Goal: Information Seeking & Learning: Learn about a topic

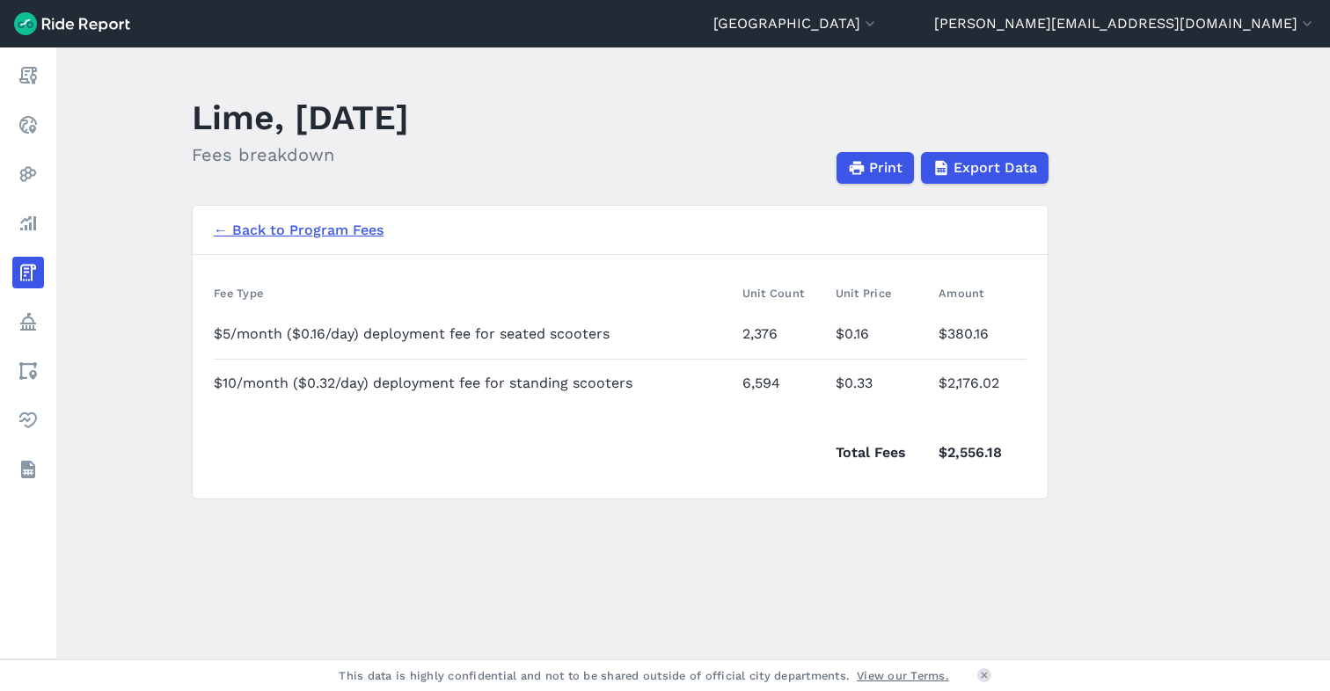
click at [267, 230] on link "← Back to Program Fees" at bounding box center [299, 230] width 170 height 21
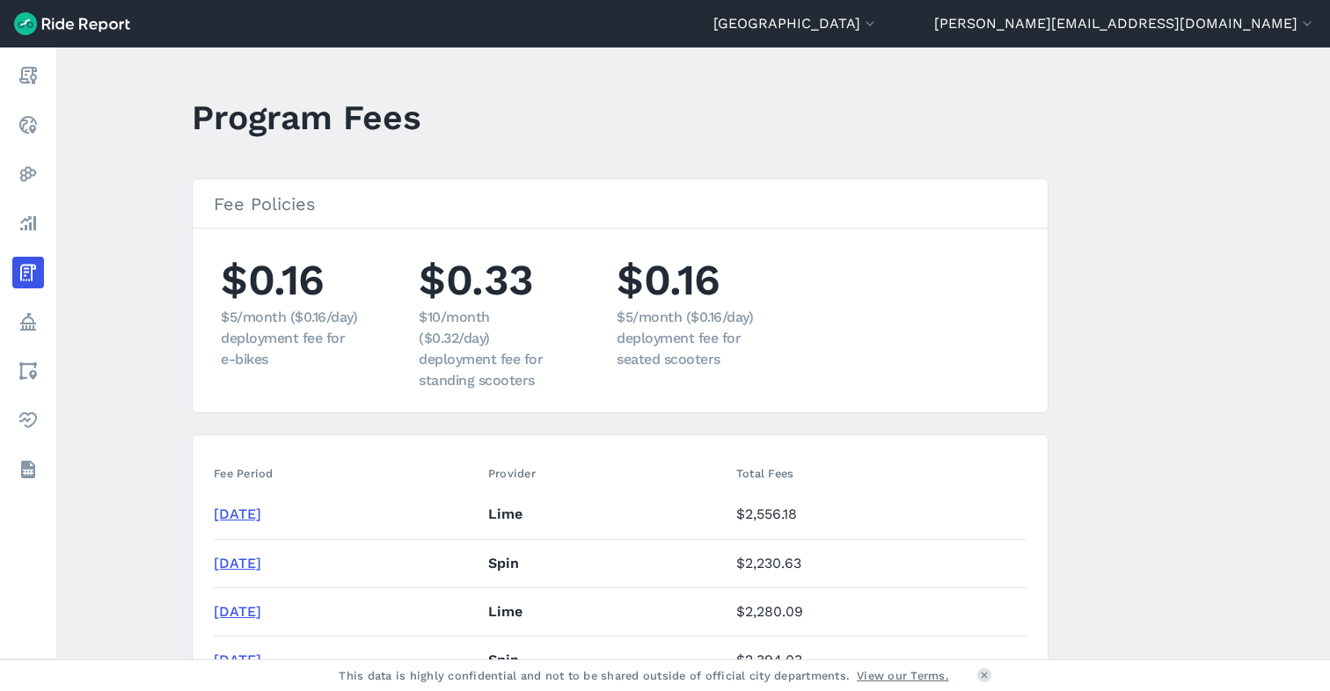
click at [261, 513] on link "[DATE]" at bounding box center [238, 514] width 48 height 17
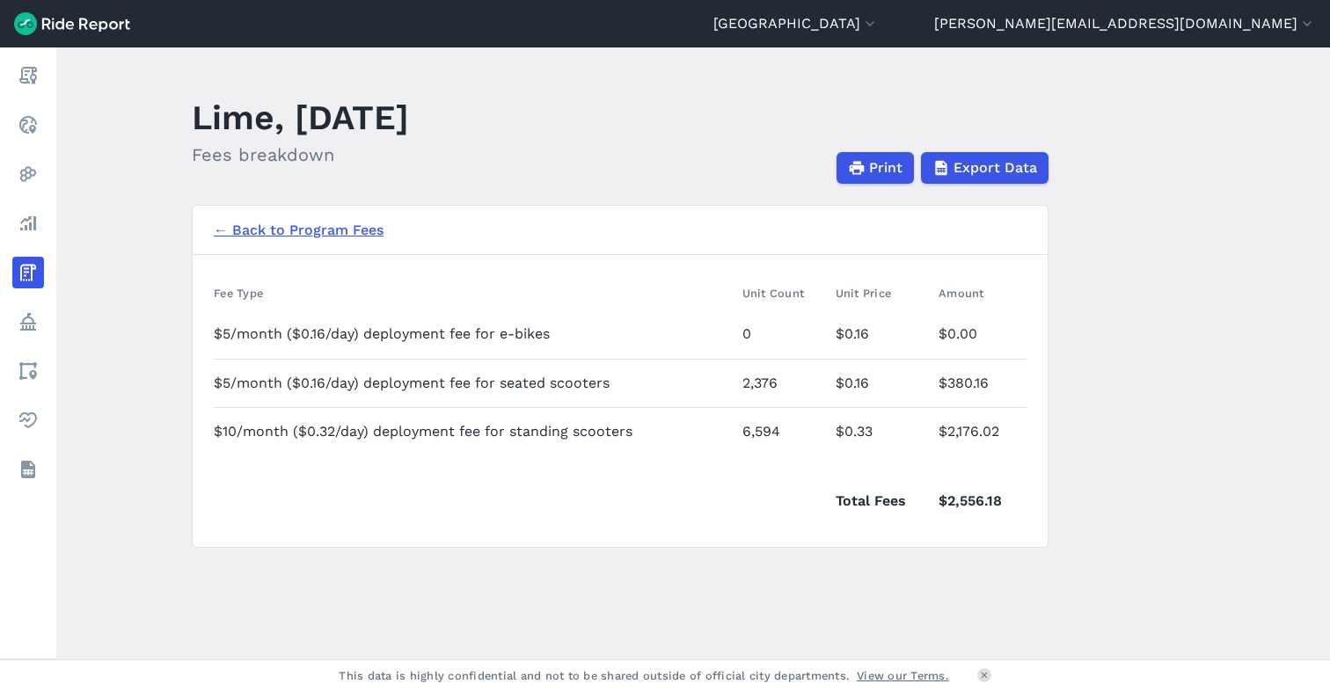
click at [296, 227] on link "← Back to Program Fees" at bounding box center [299, 230] width 170 height 21
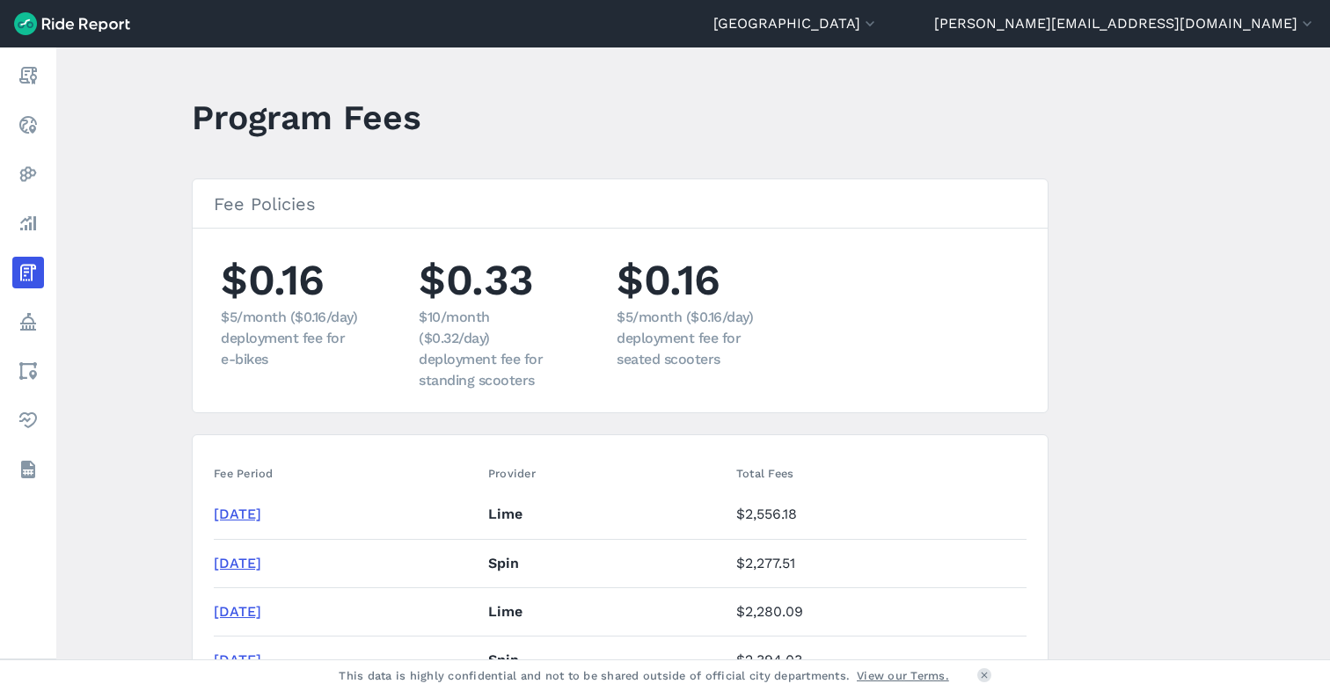
click at [255, 566] on link "[DATE]" at bounding box center [238, 563] width 48 height 17
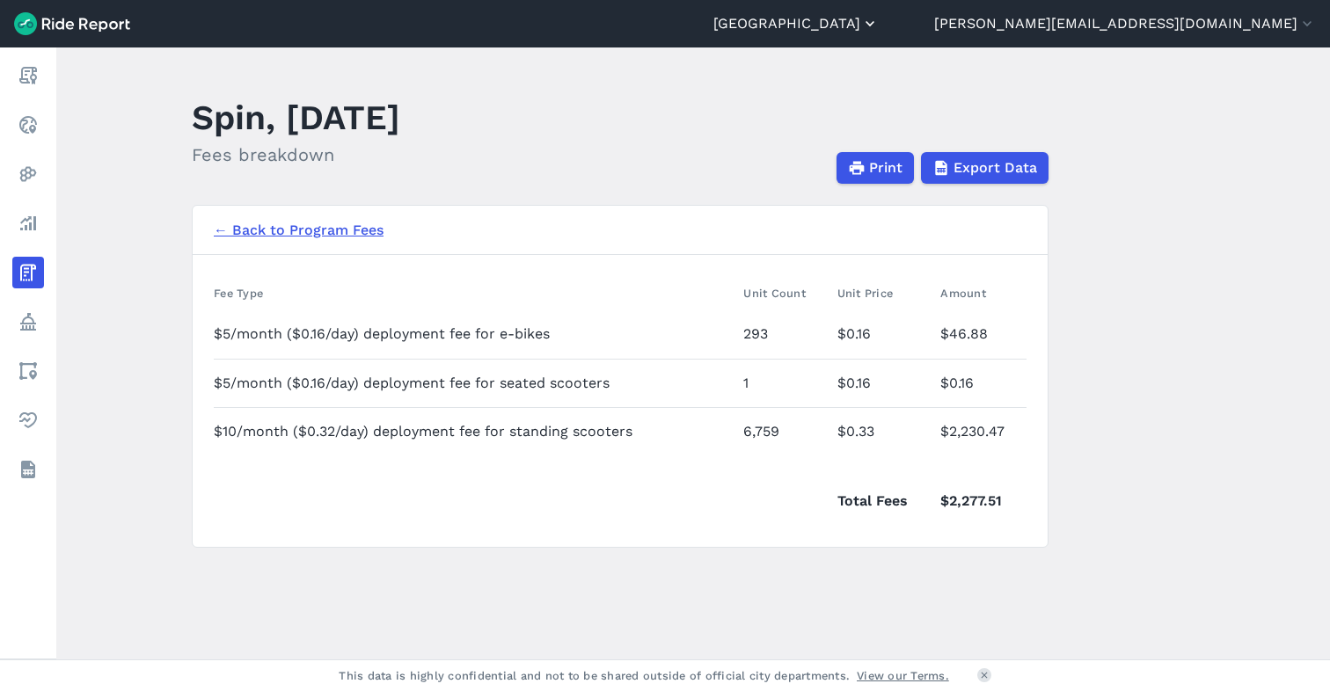
click at [879, 27] on button "[GEOGRAPHIC_DATA]" at bounding box center [795, 23] width 165 height 21
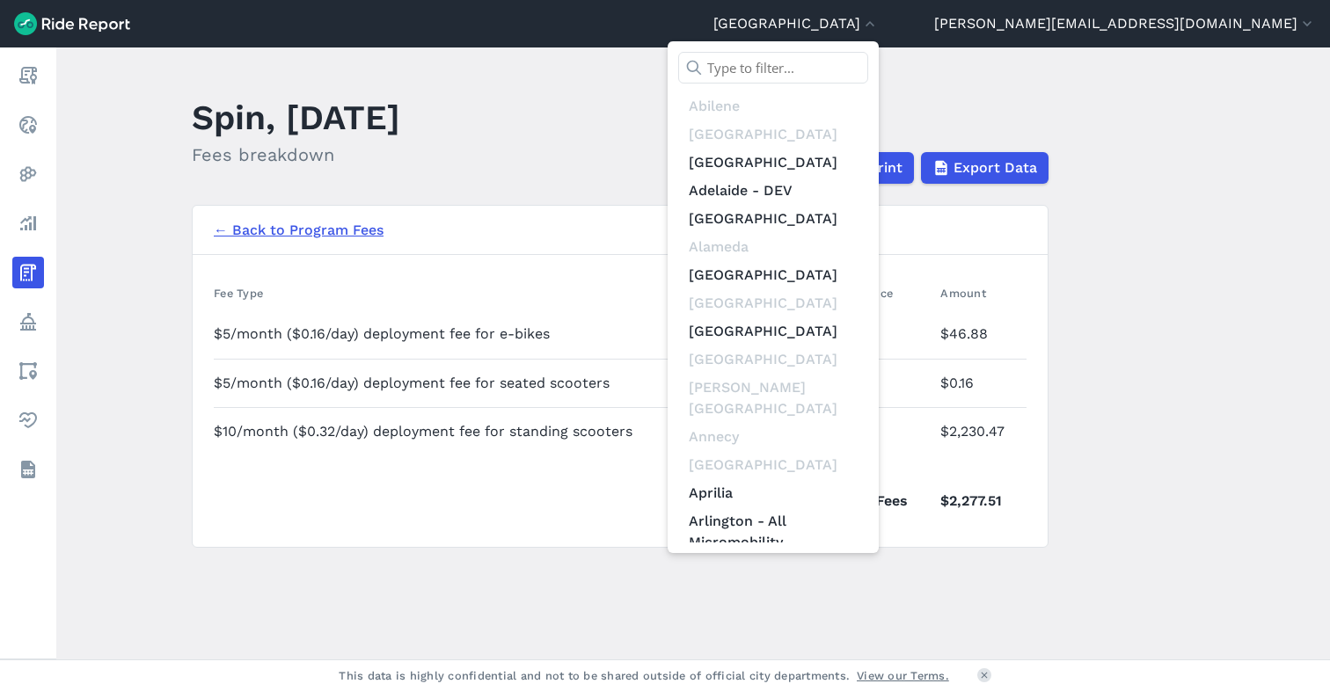
click at [868, 70] on input "text" at bounding box center [773, 68] width 190 height 32
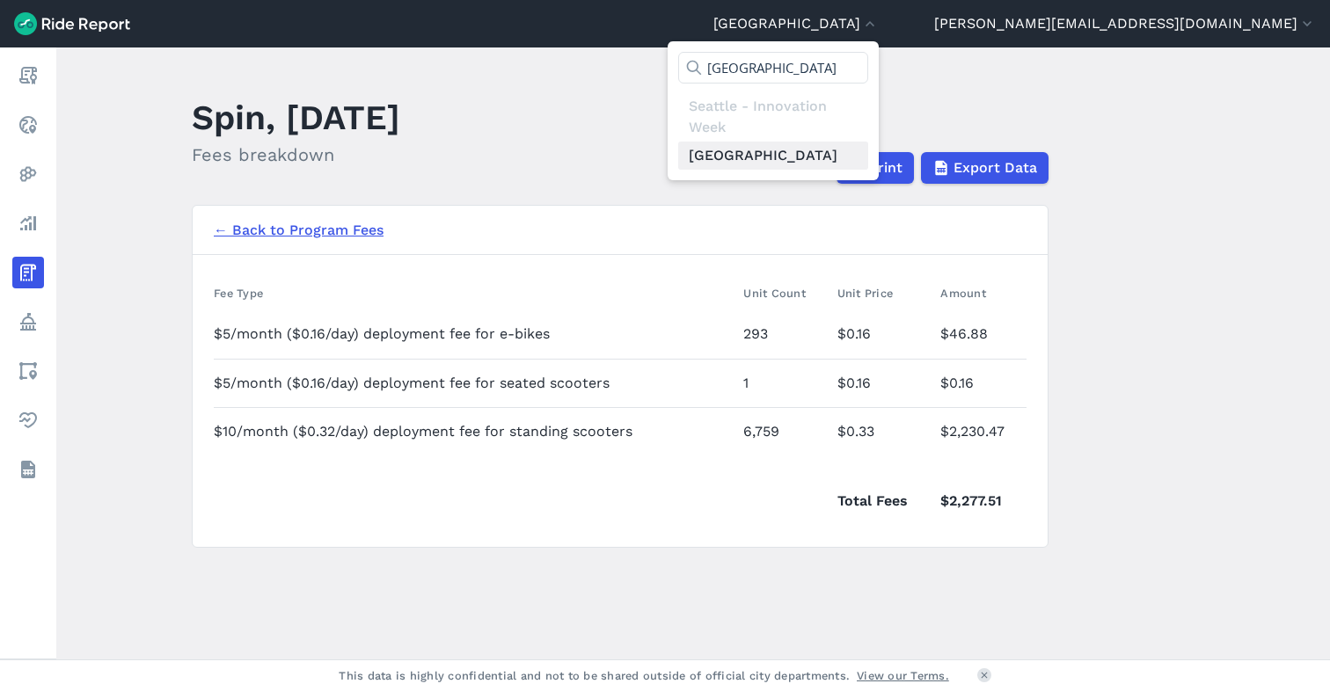
type input "[GEOGRAPHIC_DATA]"
click at [868, 159] on link "[GEOGRAPHIC_DATA]" at bounding box center [773, 156] width 190 height 28
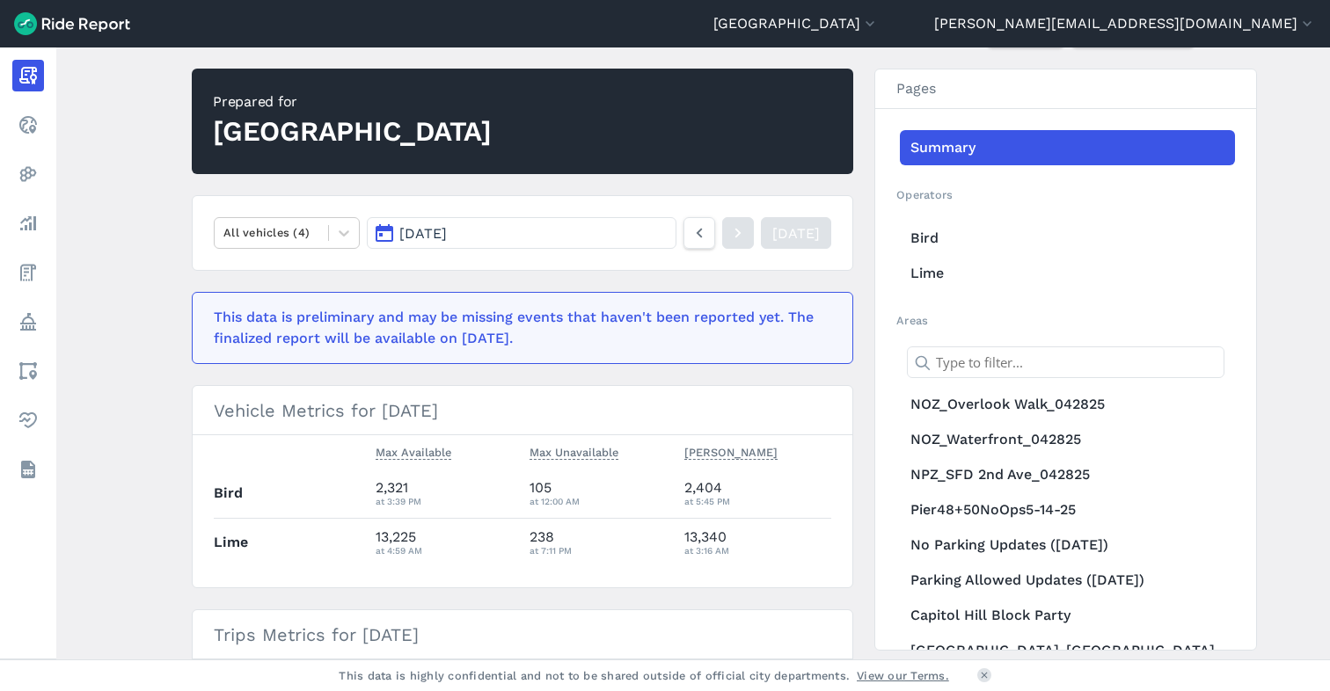
scroll to position [130, 0]
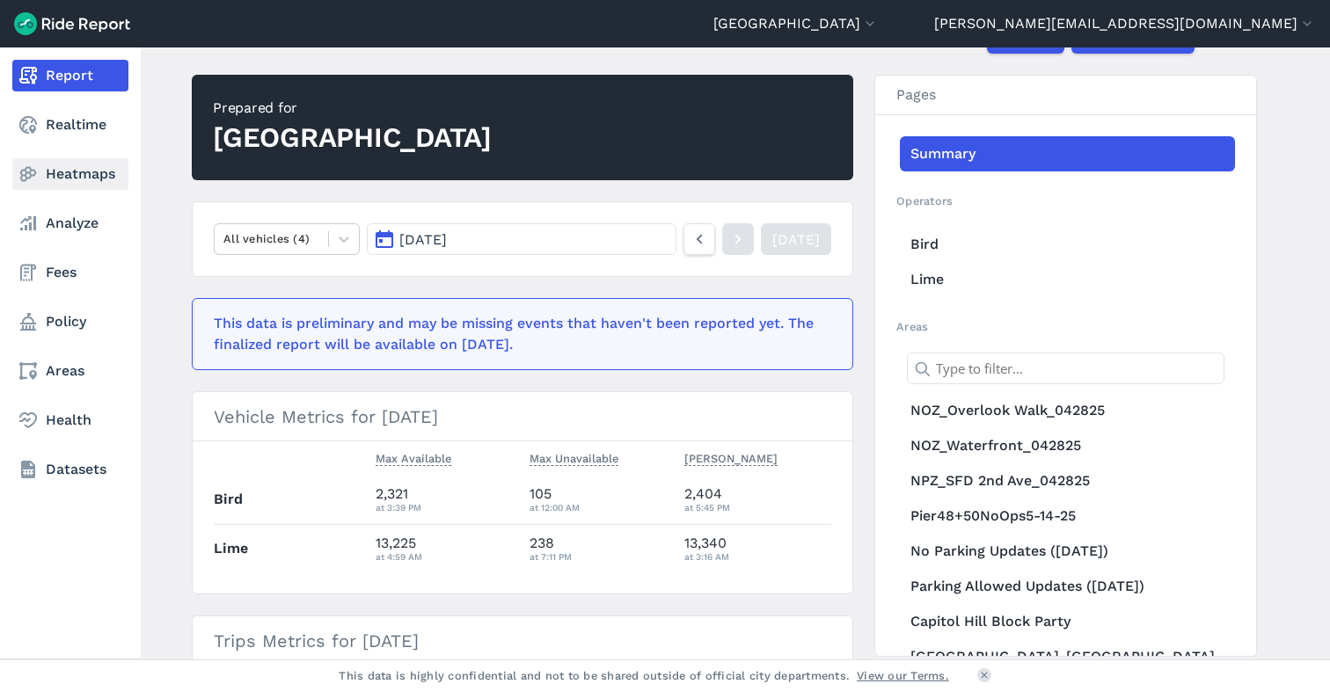
click at [61, 177] on link "Heatmaps" at bounding box center [70, 174] width 116 height 32
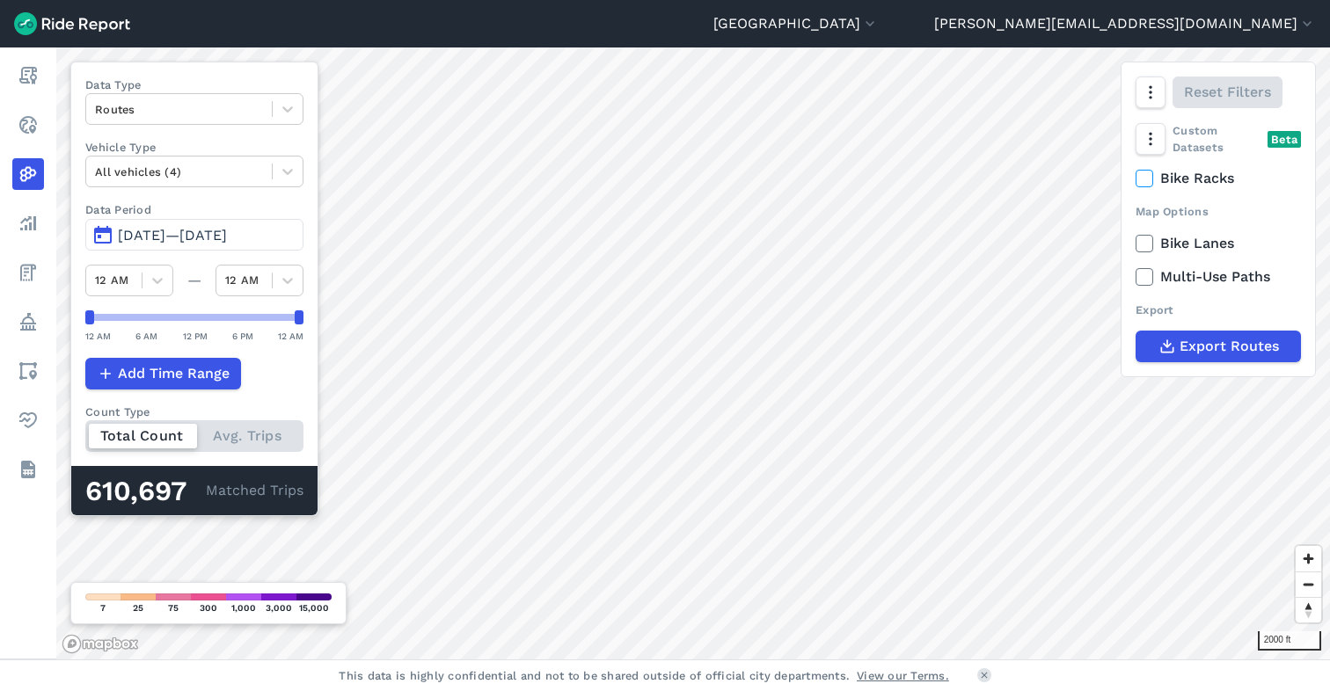
click at [169, 234] on span "[DATE]—[DATE]" at bounding box center [172, 235] width 109 height 17
click at [190, 235] on span "[DATE]—[DATE]" at bounding box center [172, 235] width 109 height 17
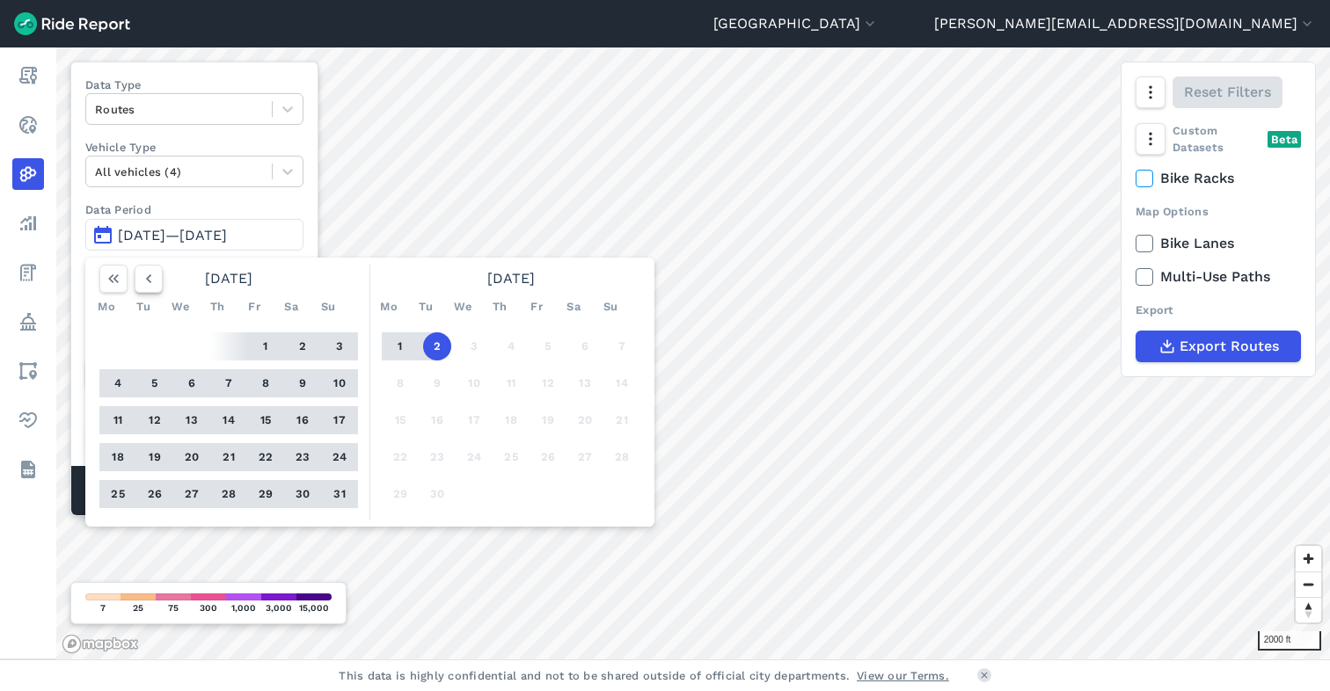
click at [147, 279] on icon "button" at bounding box center [149, 279] width 18 height 18
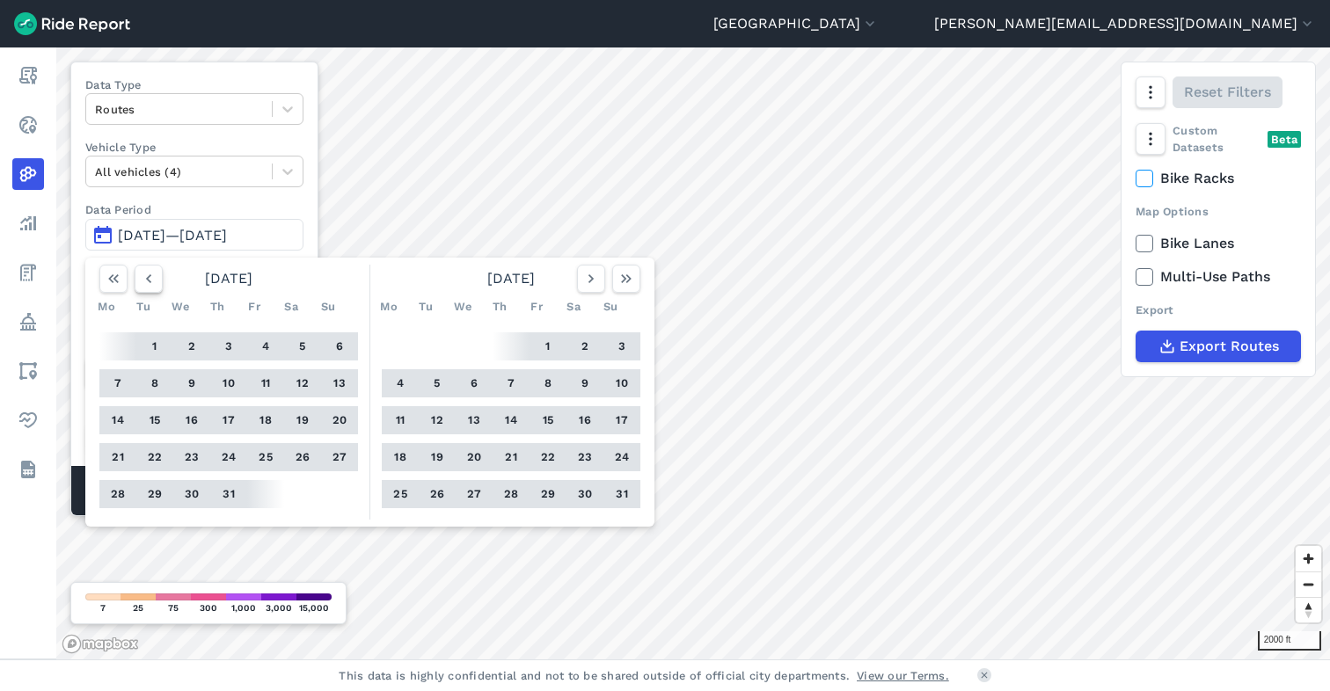
click at [147, 279] on icon "button" at bounding box center [149, 279] width 18 height 18
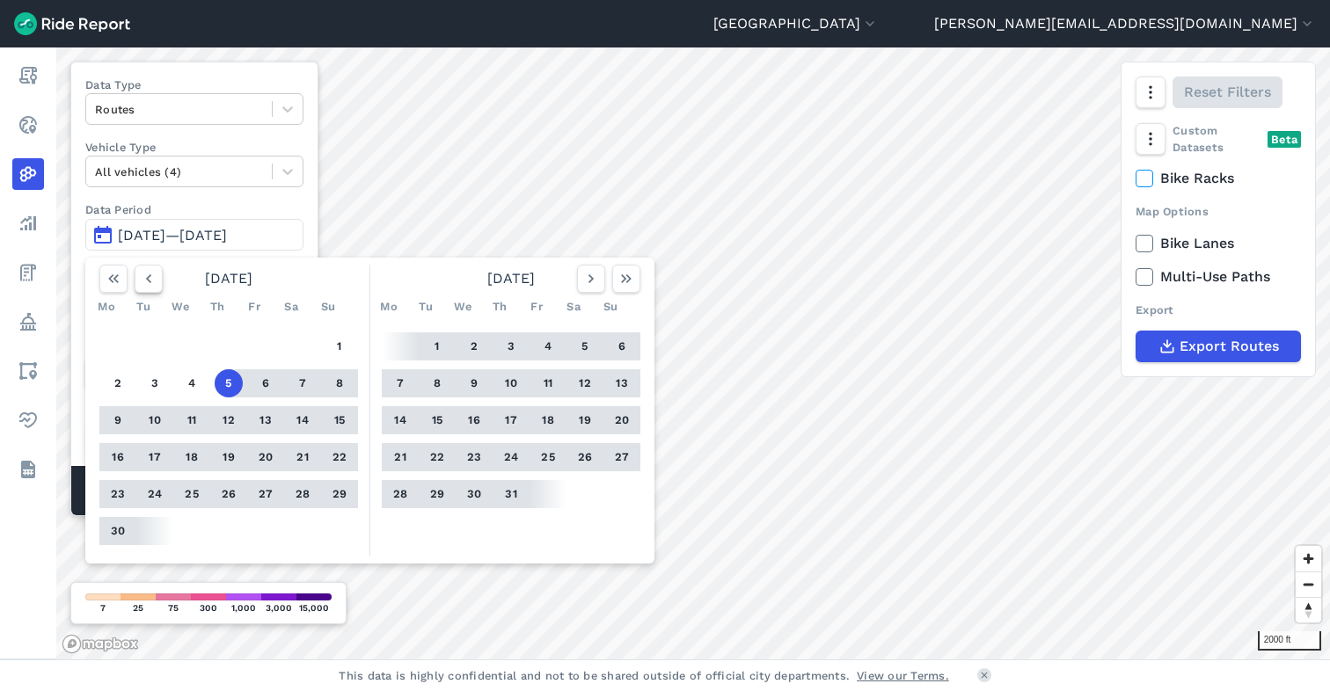
click at [147, 279] on icon "button" at bounding box center [149, 279] width 18 height 18
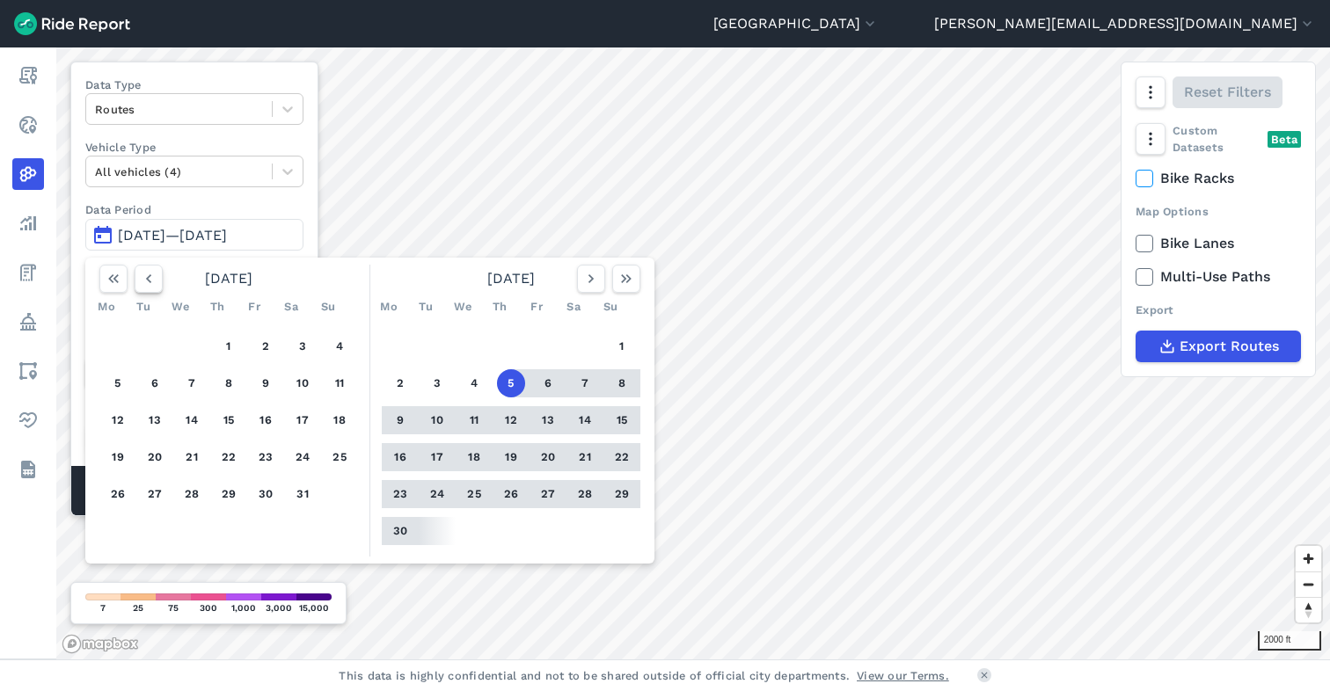
click at [147, 279] on icon "button" at bounding box center [149, 279] width 18 height 18
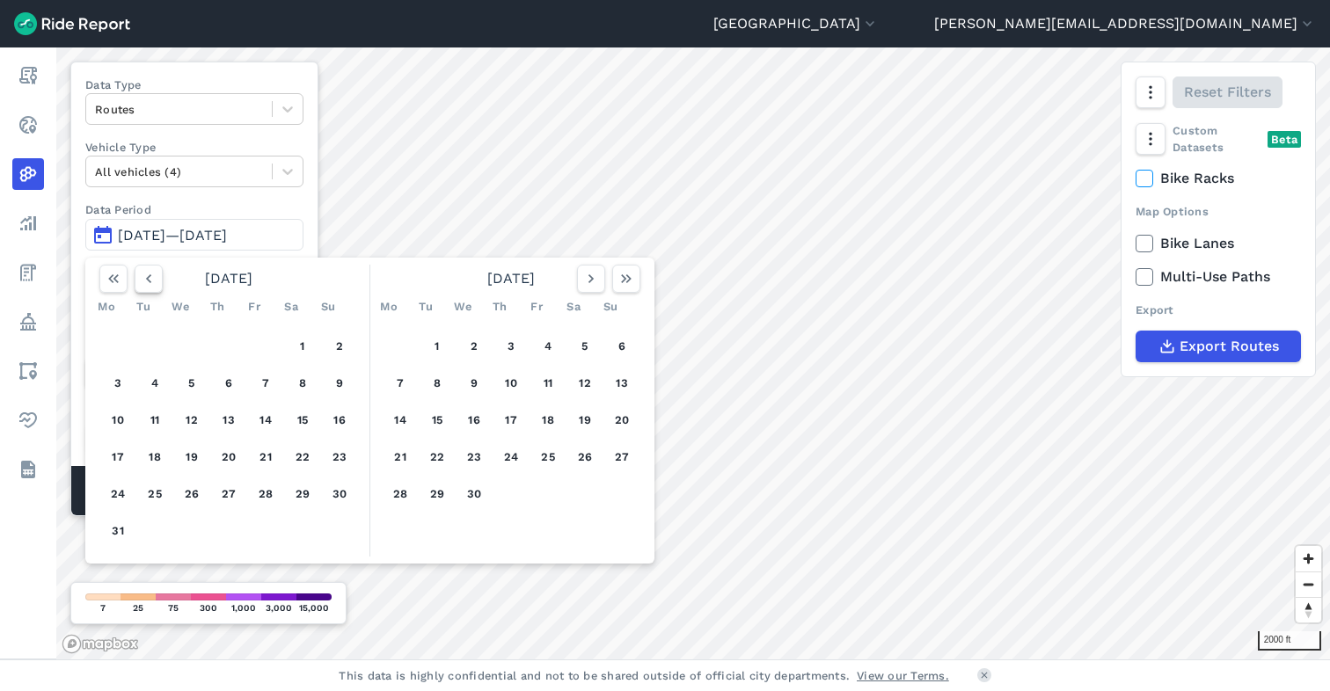
click at [147, 279] on icon "button" at bounding box center [149, 279] width 18 height 18
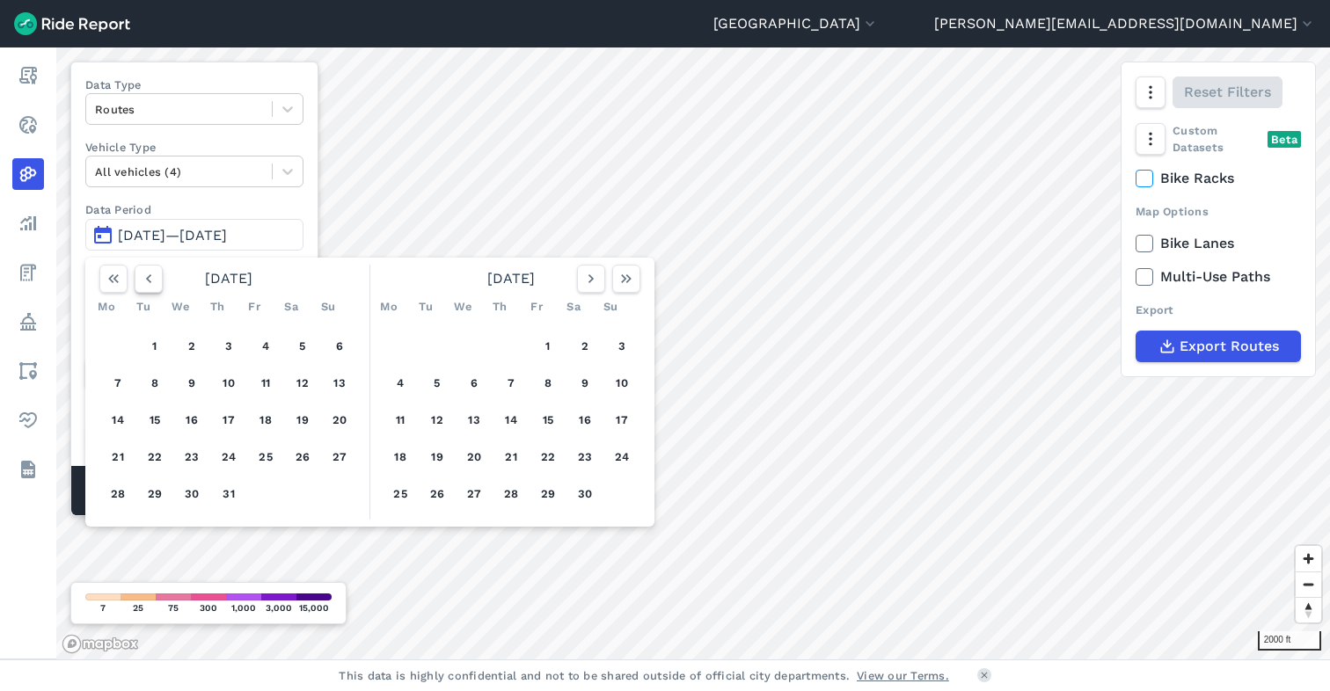
click at [147, 279] on icon "button" at bounding box center [149, 279] width 18 height 18
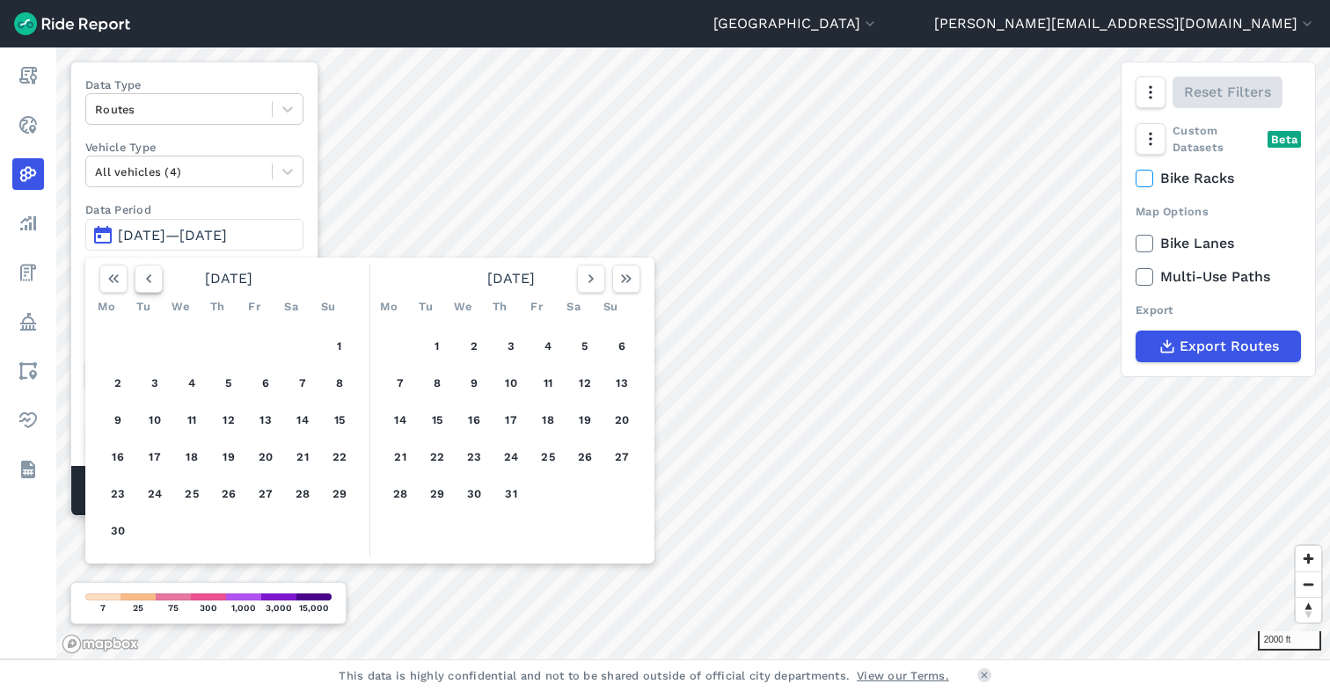
click at [147, 279] on icon "button" at bounding box center [149, 279] width 18 height 18
click at [225, 343] on button "1" at bounding box center [229, 347] width 28 height 28
click at [622, 284] on icon "button" at bounding box center [627, 279] width 18 height 18
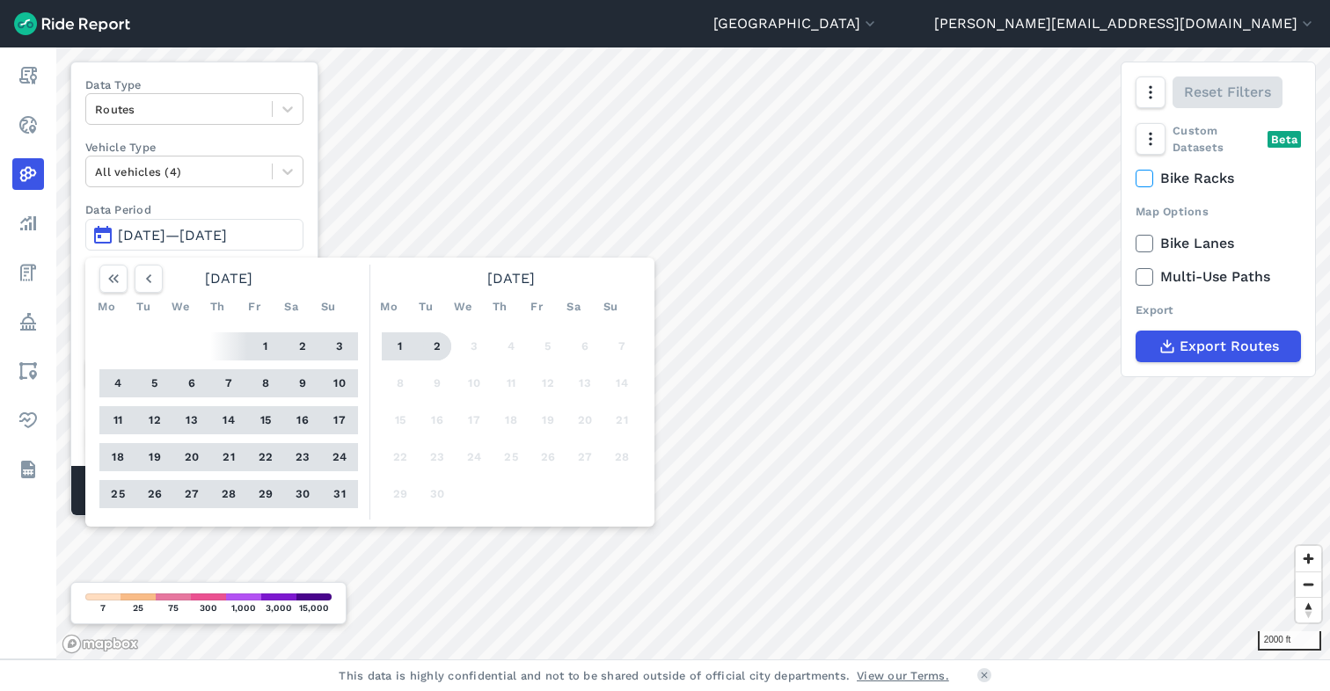
click at [436, 347] on button "2" at bounding box center [437, 347] width 28 height 28
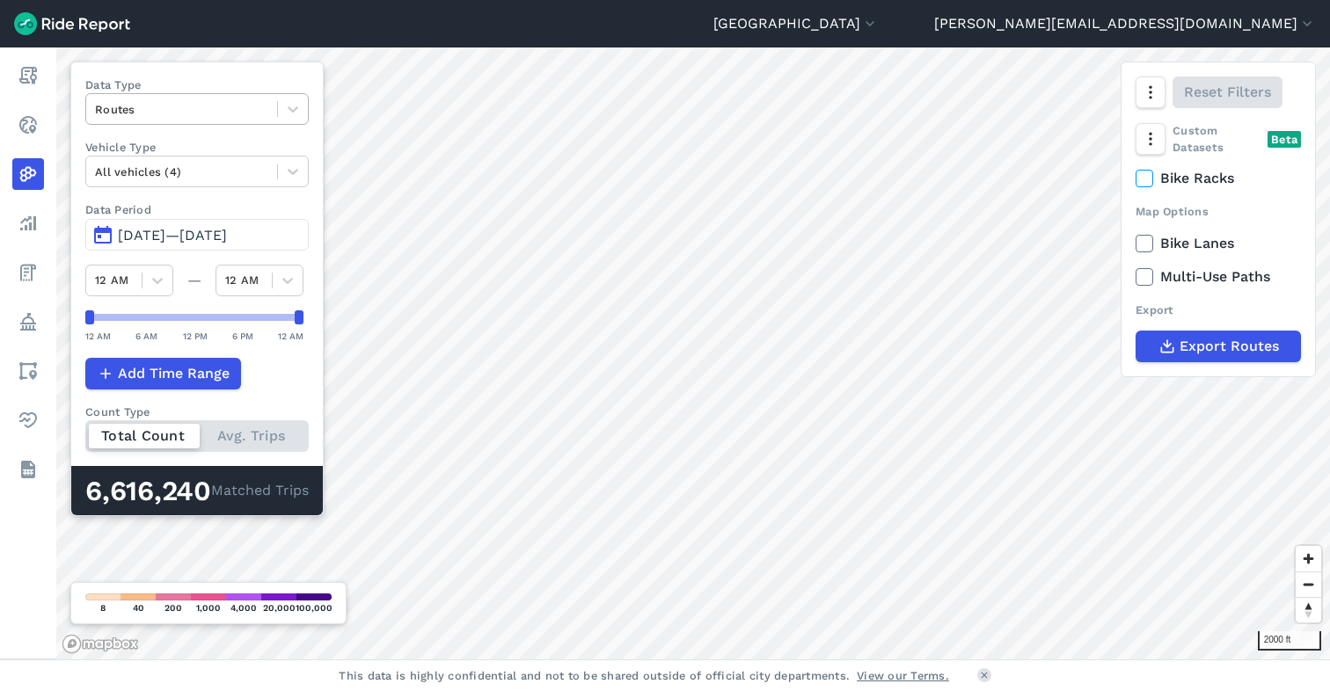
click at [175, 110] on div at bounding box center [181, 109] width 173 height 20
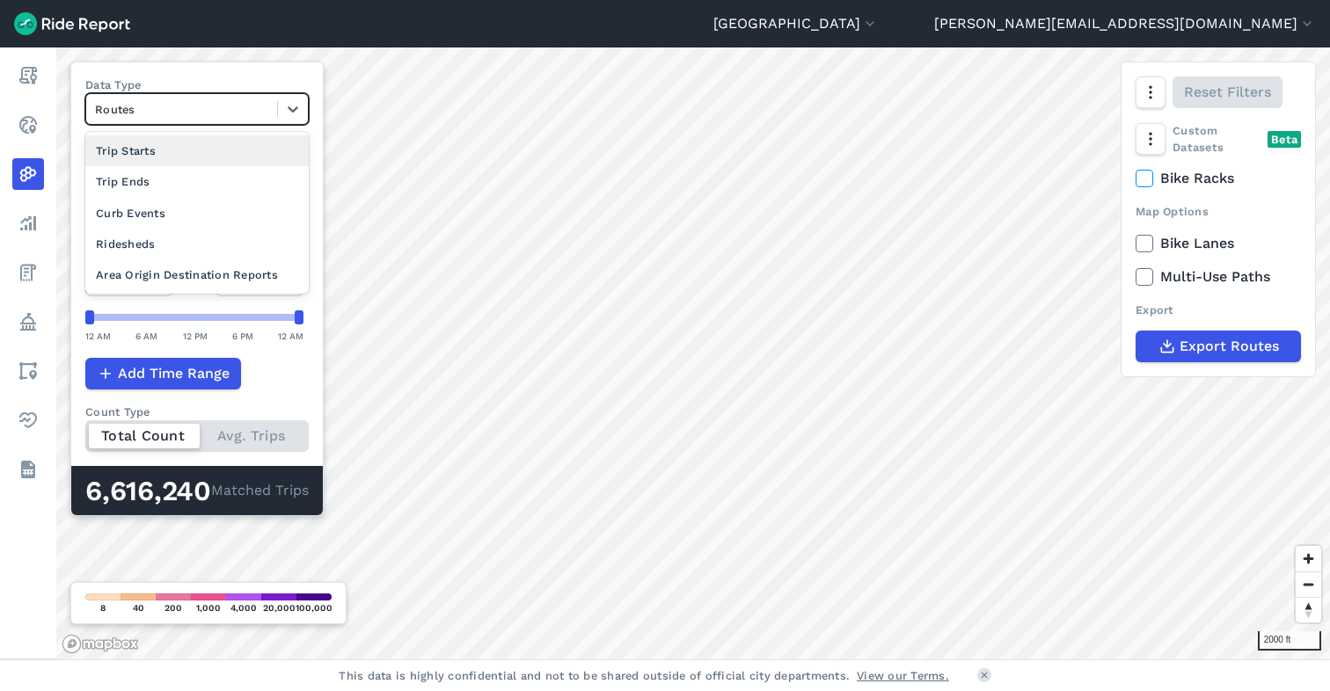
click at [161, 152] on div "Trip Starts" at bounding box center [196, 150] width 223 height 31
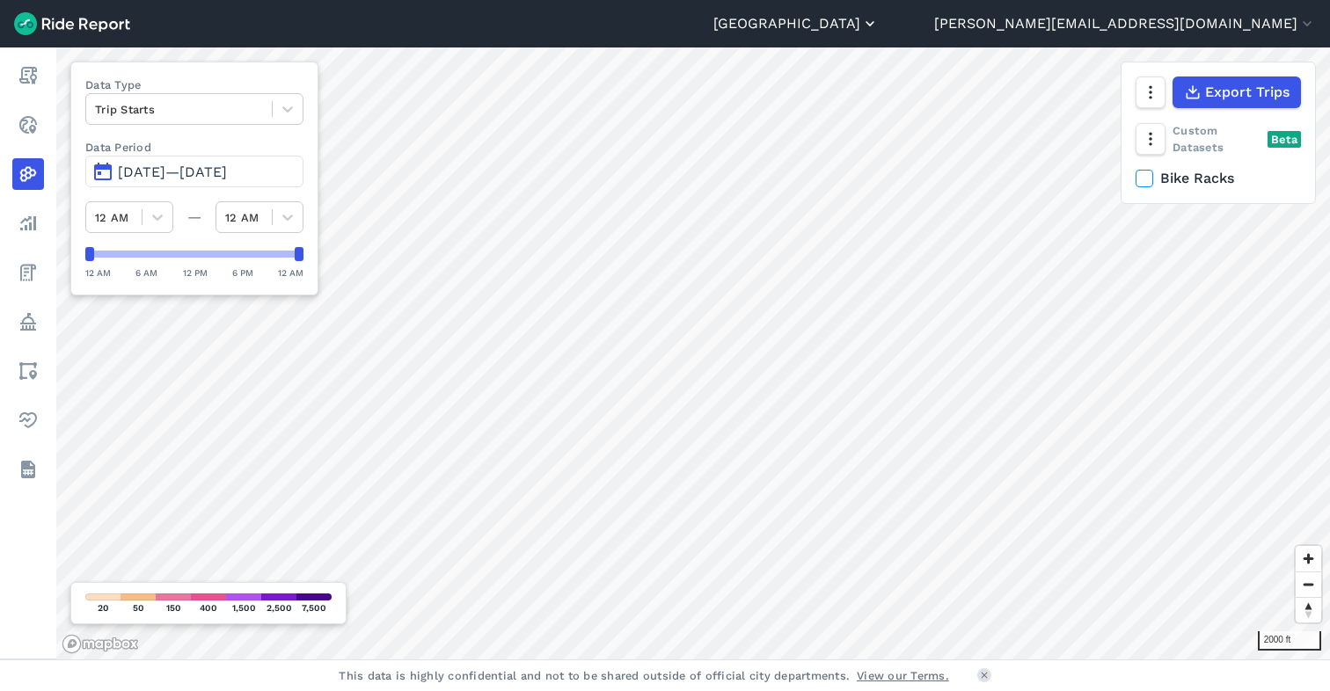
click at [879, 25] on button "[GEOGRAPHIC_DATA]" at bounding box center [795, 23] width 165 height 21
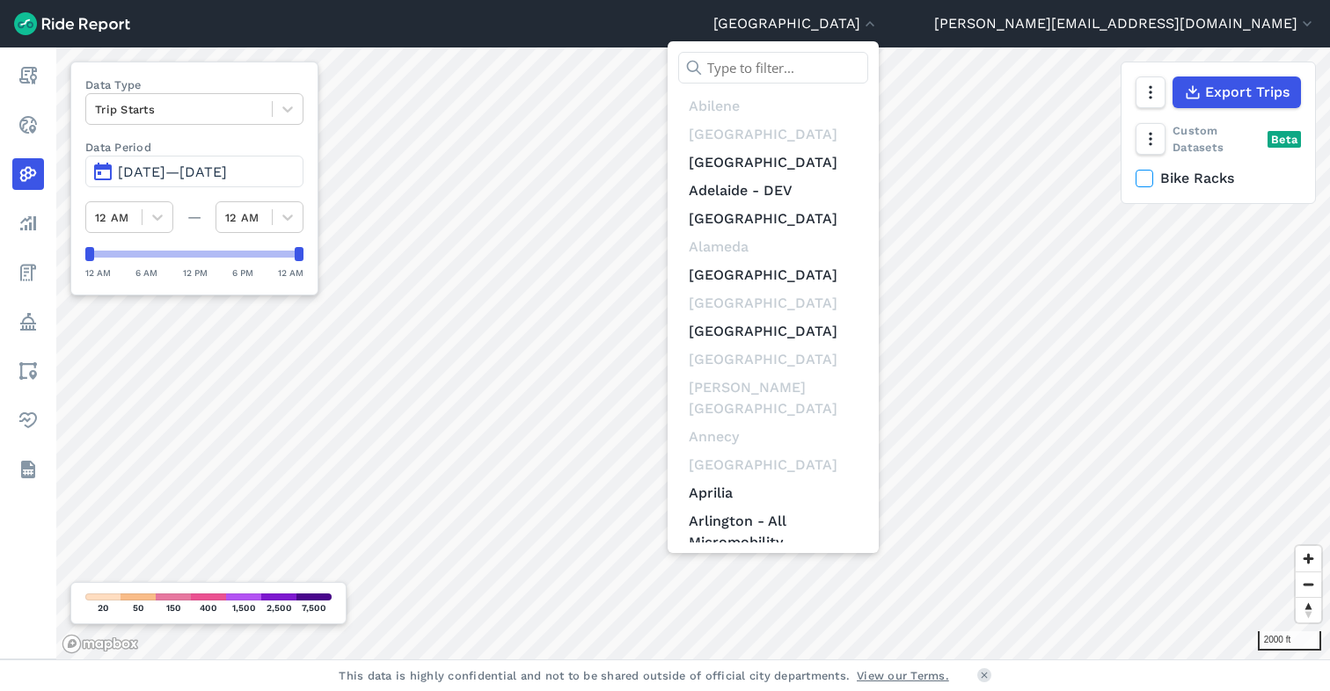
click at [868, 63] on input "text" at bounding box center [773, 68] width 190 height 32
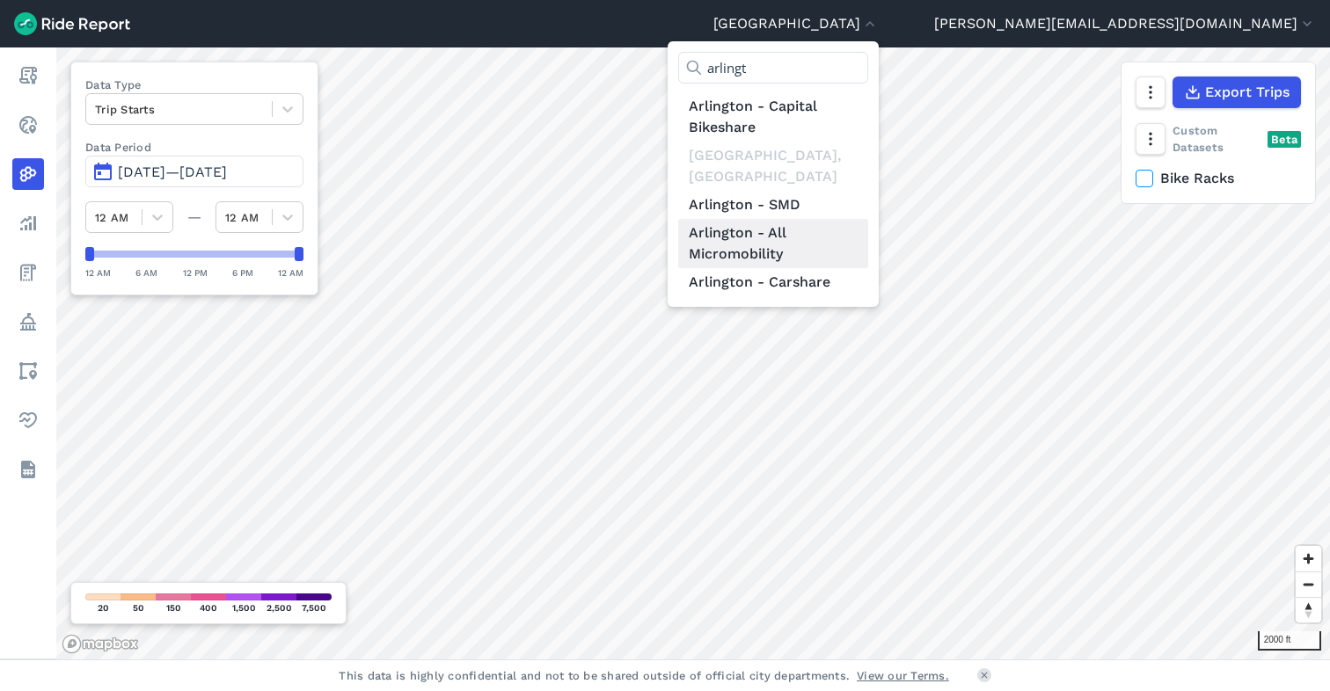
type input "arlingt"
click at [868, 222] on link "Arlington - All Micromobility" at bounding box center [773, 243] width 190 height 49
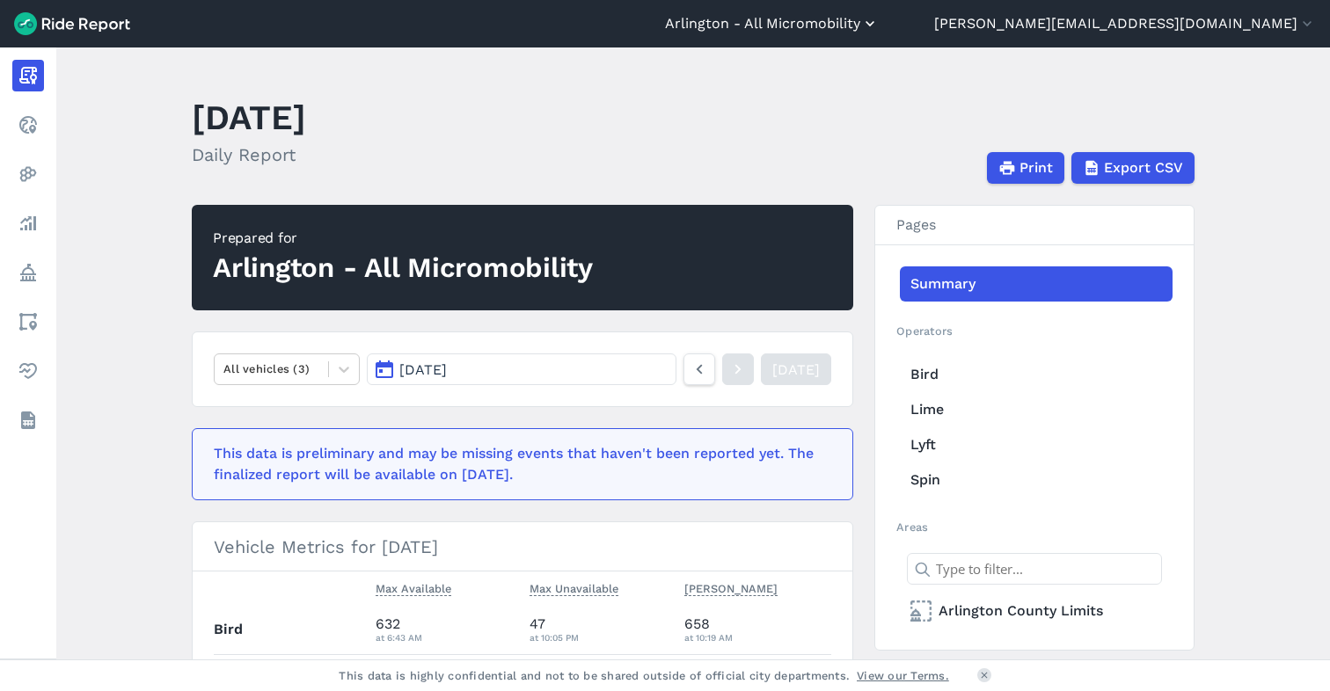
click at [879, 16] on button "Arlington - All Micromobility" at bounding box center [772, 23] width 214 height 21
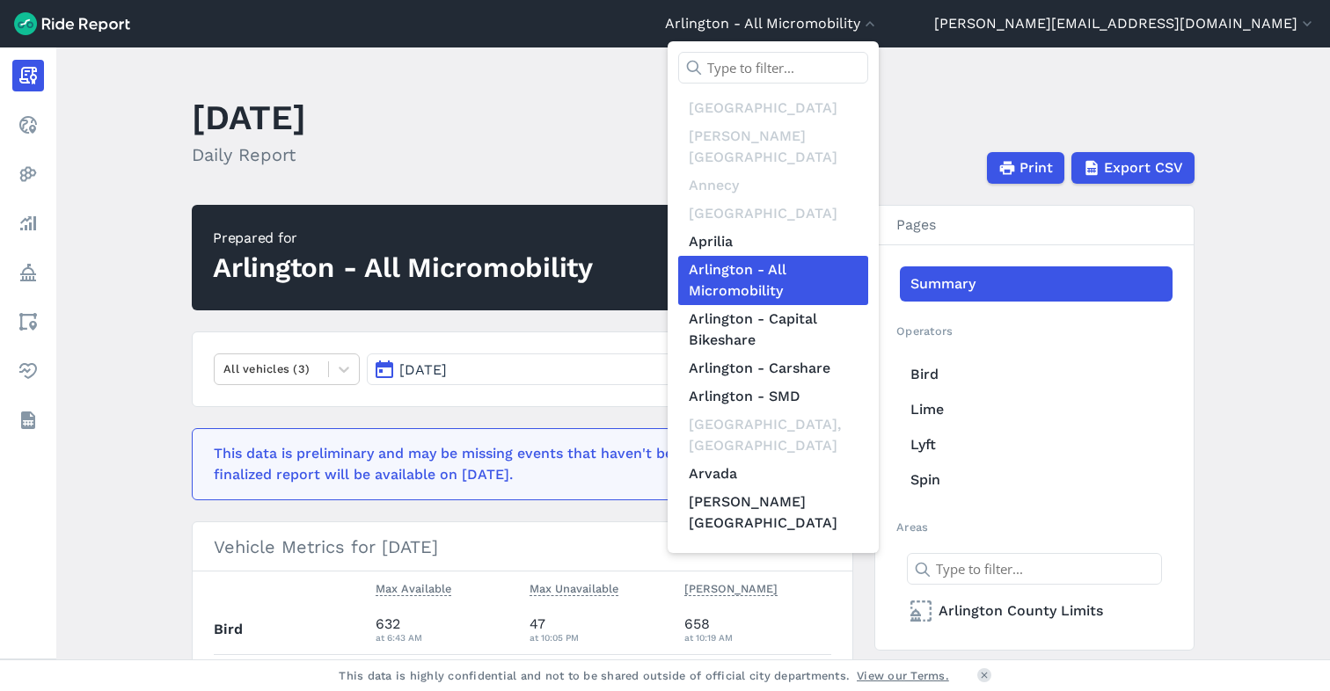
scroll to position [252, 0]
click at [868, 354] on link "Arlington - Carshare" at bounding box center [773, 368] width 190 height 28
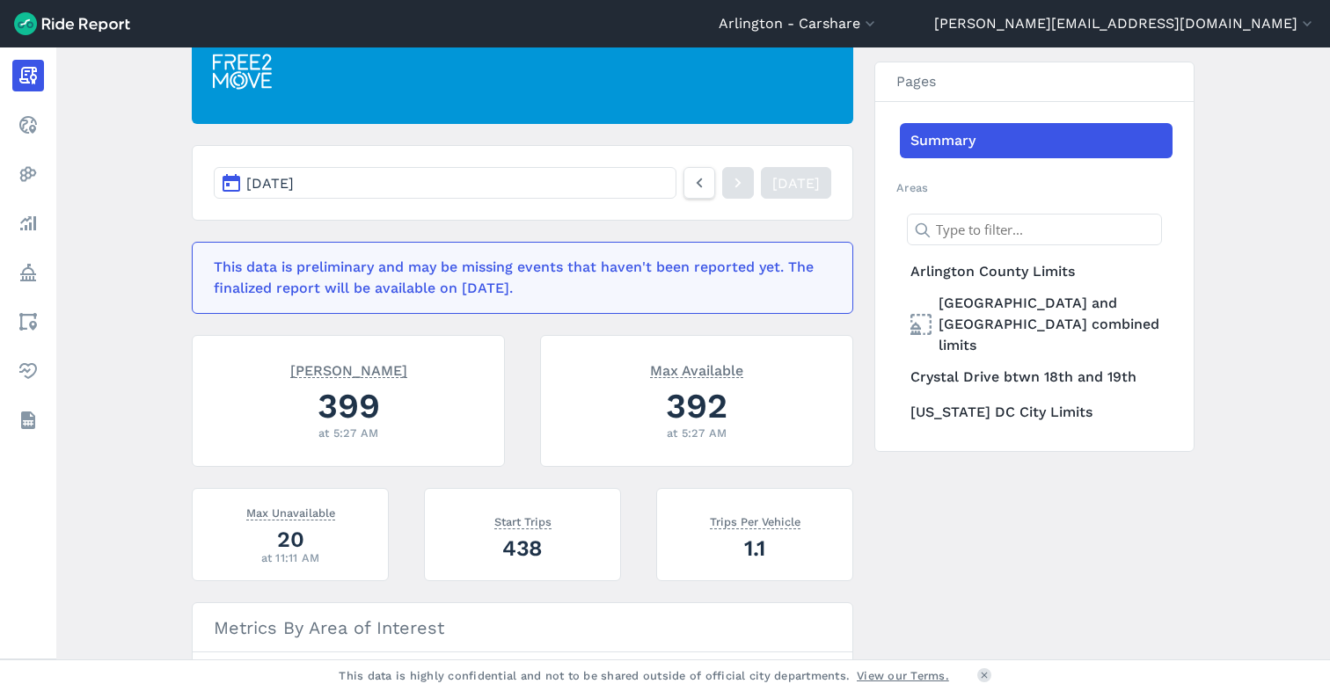
scroll to position [188, 0]
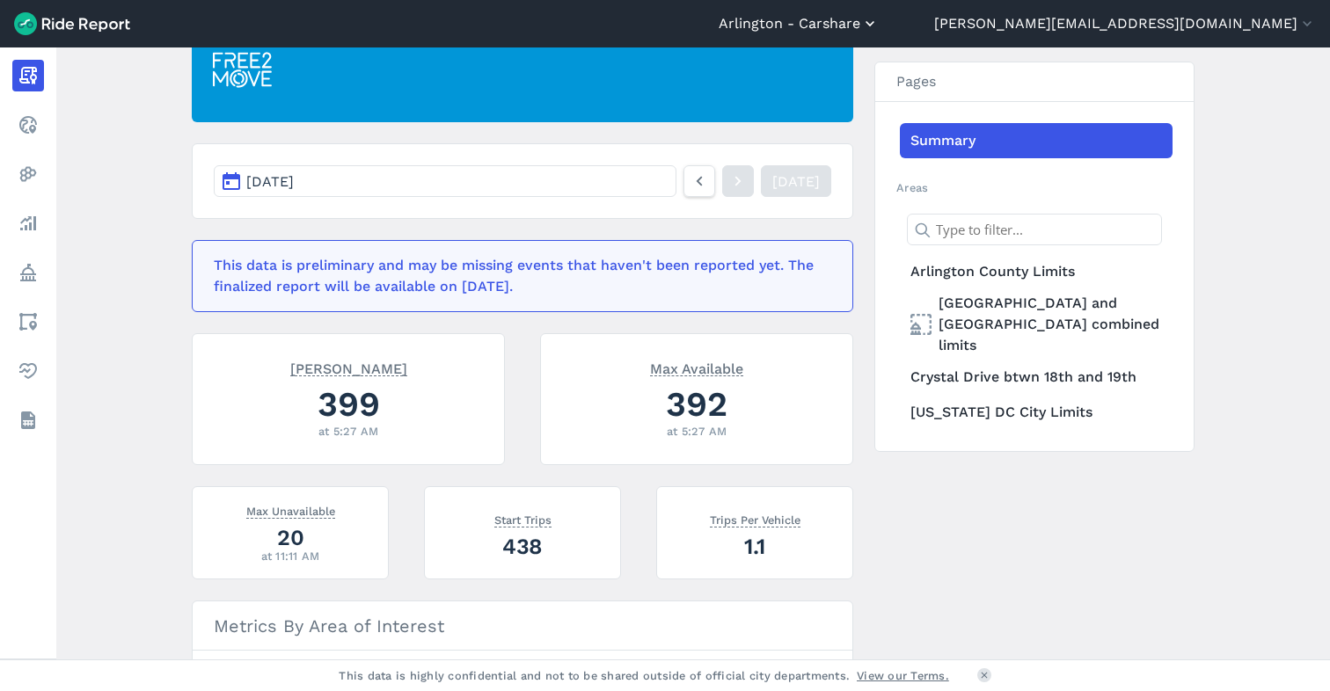
click at [879, 20] on button "Arlington - Carshare" at bounding box center [799, 23] width 160 height 21
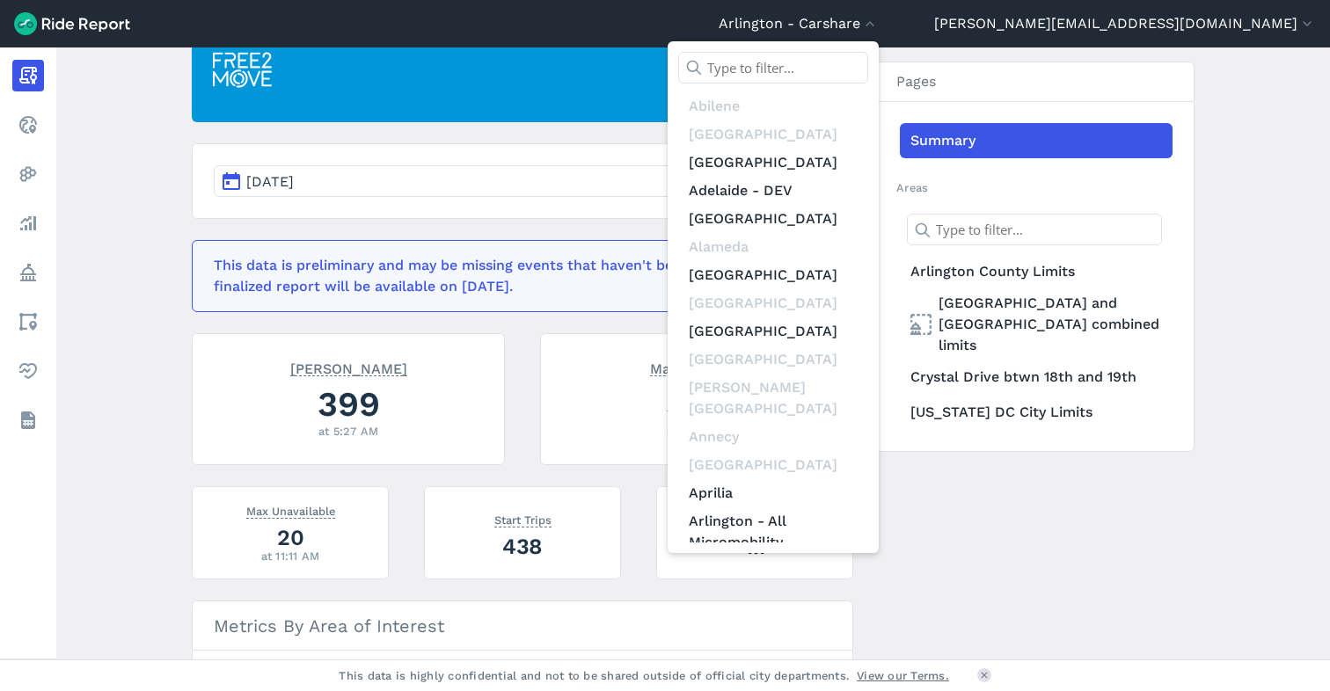
click at [1014, 22] on div at bounding box center [665, 345] width 1330 height 691
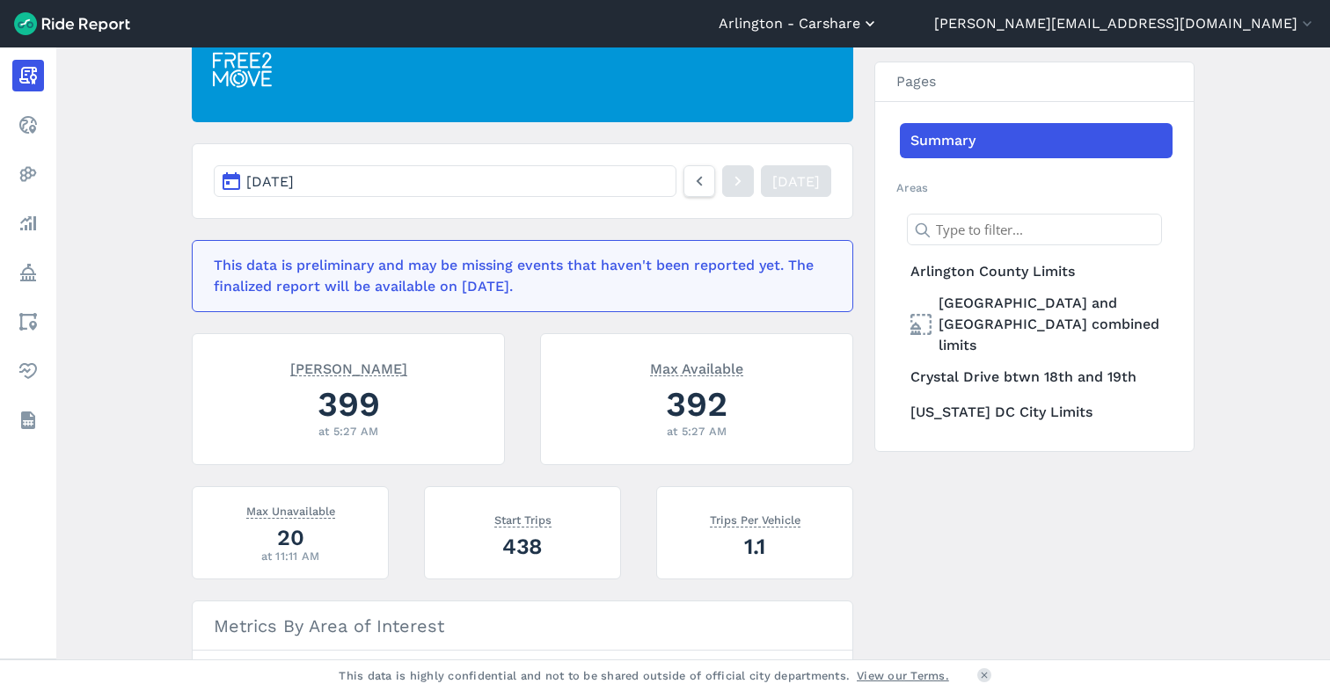
click at [879, 26] on button "Arlington - Carshare" at bounding box center [799, 23] width 160 height 21
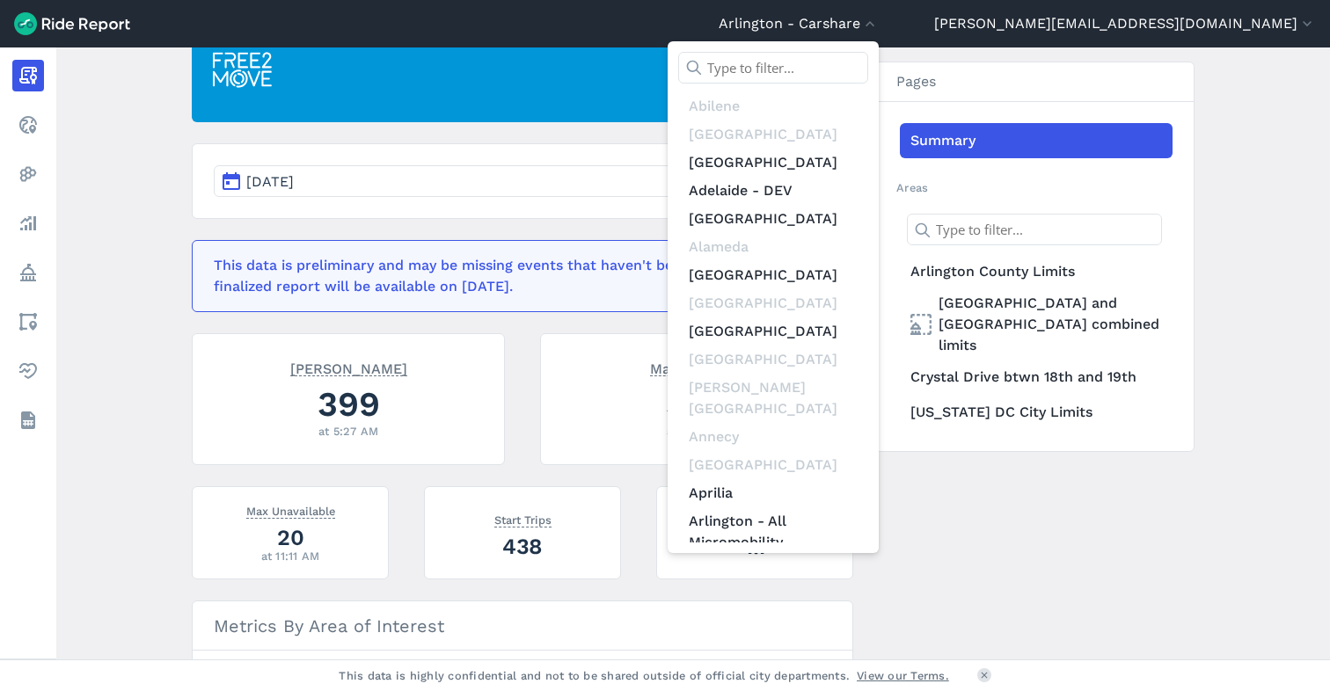
click at [868, 58] on input "text" at bounding box center [773, 68] width 190 height 32
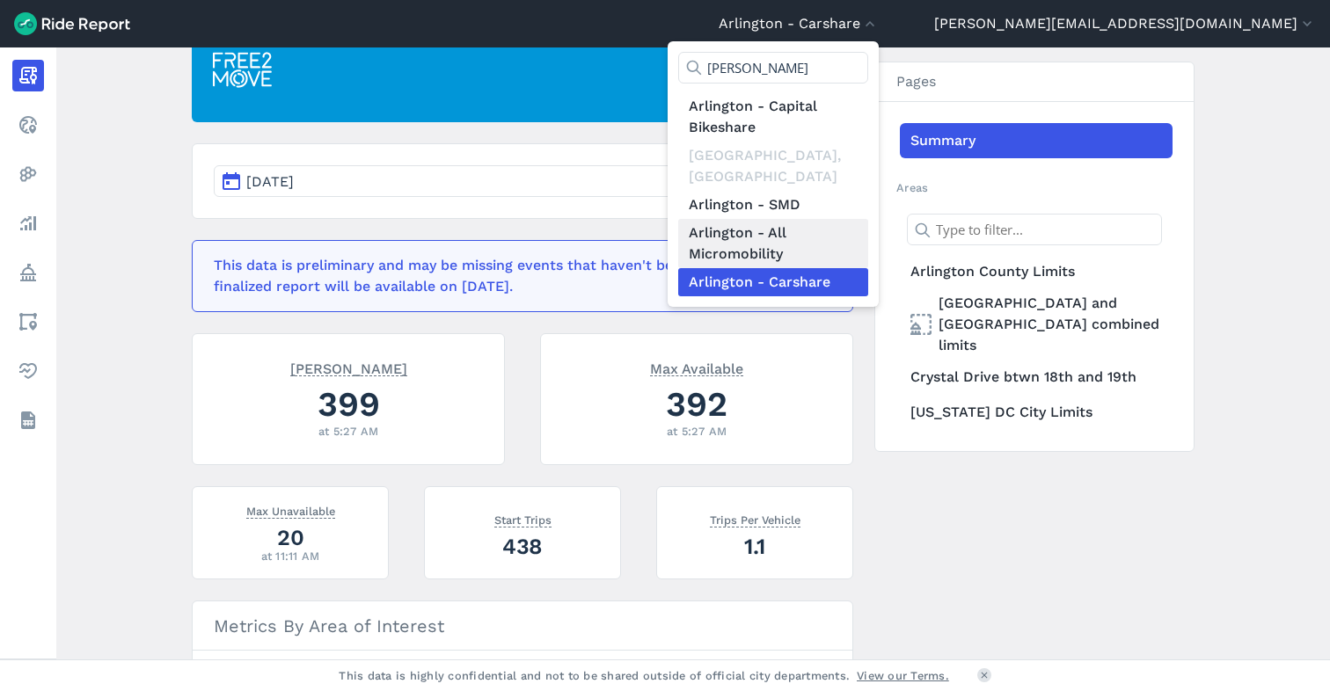
type input "[PERSON_NAME]"
click at [868, 219] on link "Arlington - All Micromobility" at bounding box center [773, 243] width 190 height 49
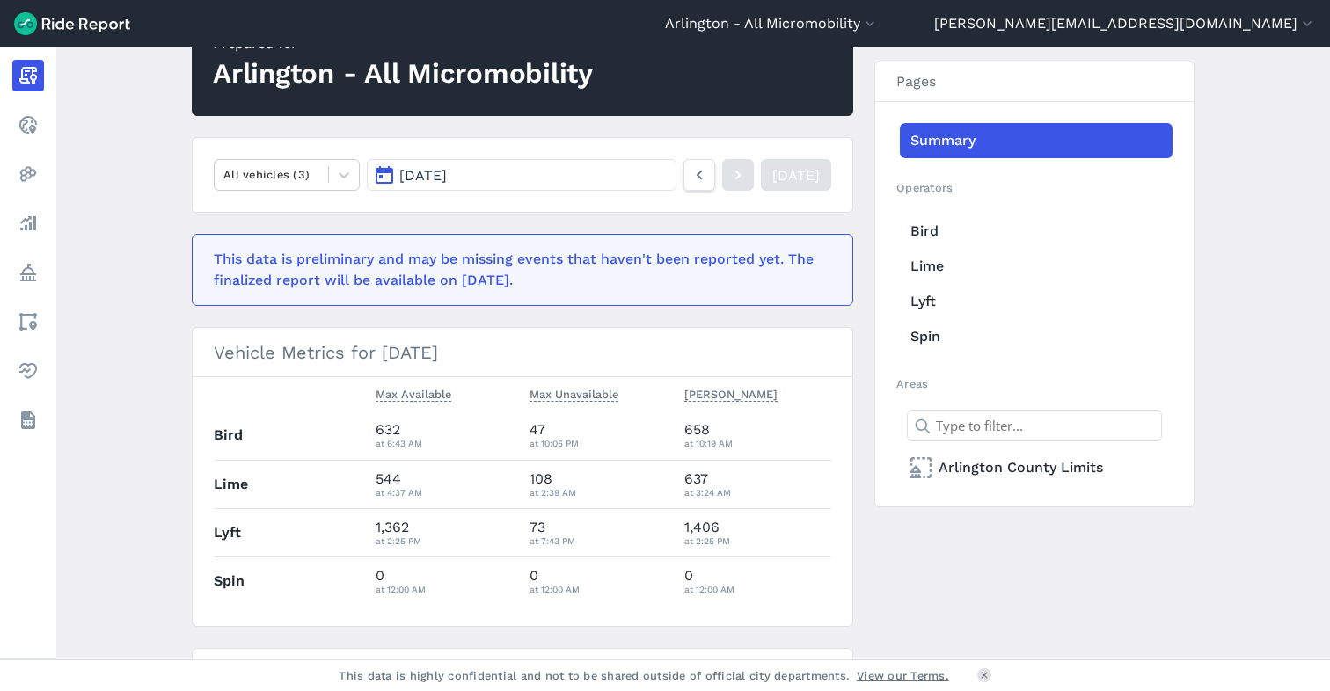
scroll to position [285, 0]
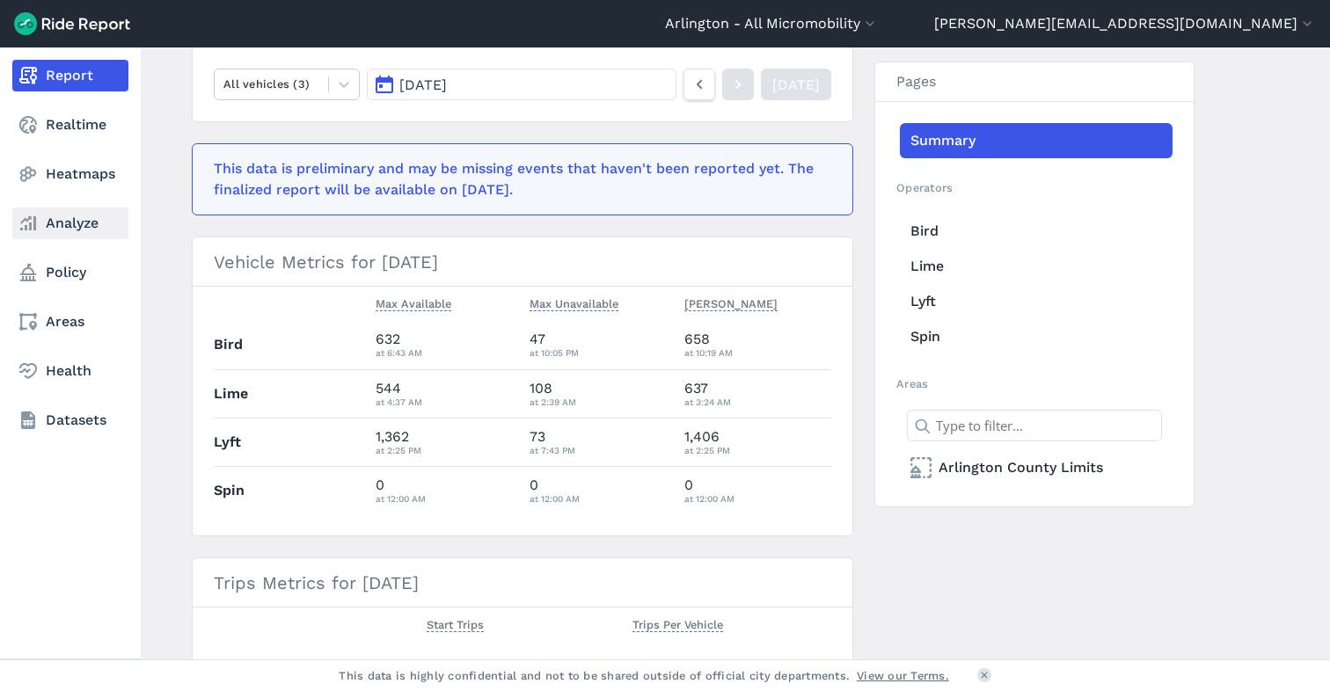
click at [53, 221] on link "Analyze" at bounding box center [70, 224] width 116 height 32
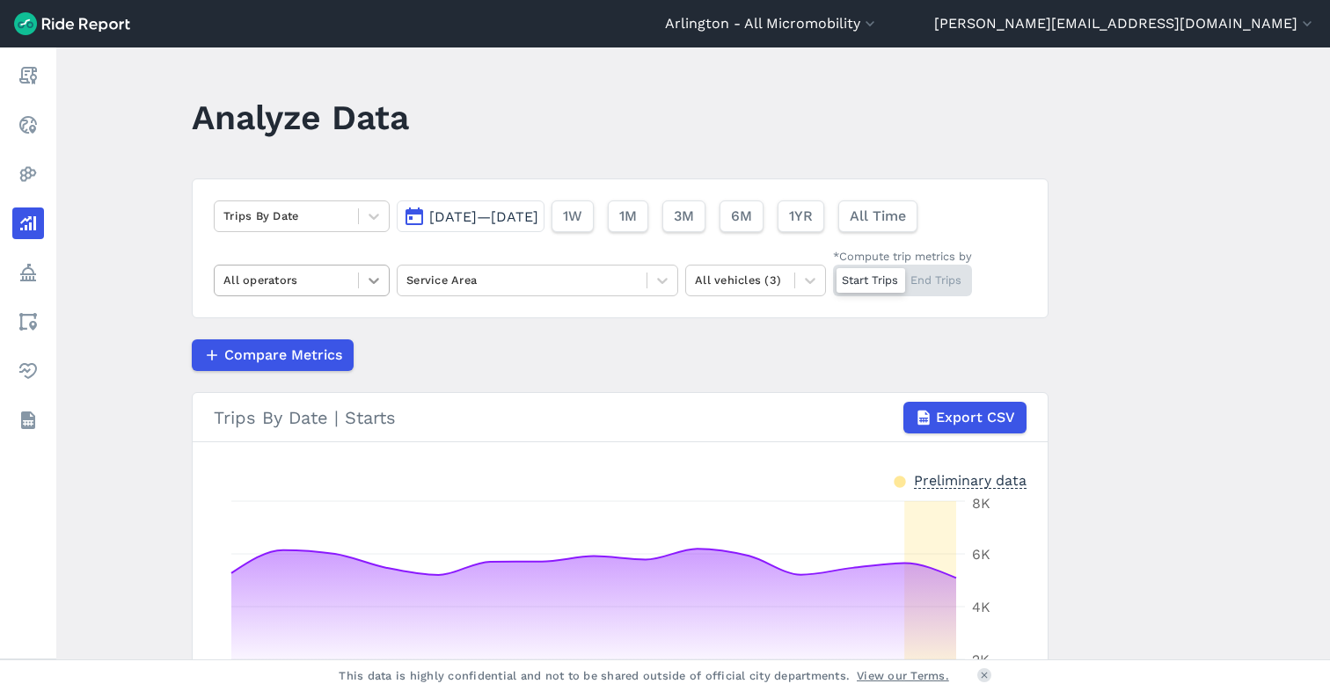
click at [361, 286] on div at bounding box center [374, 281] width 30 height 30
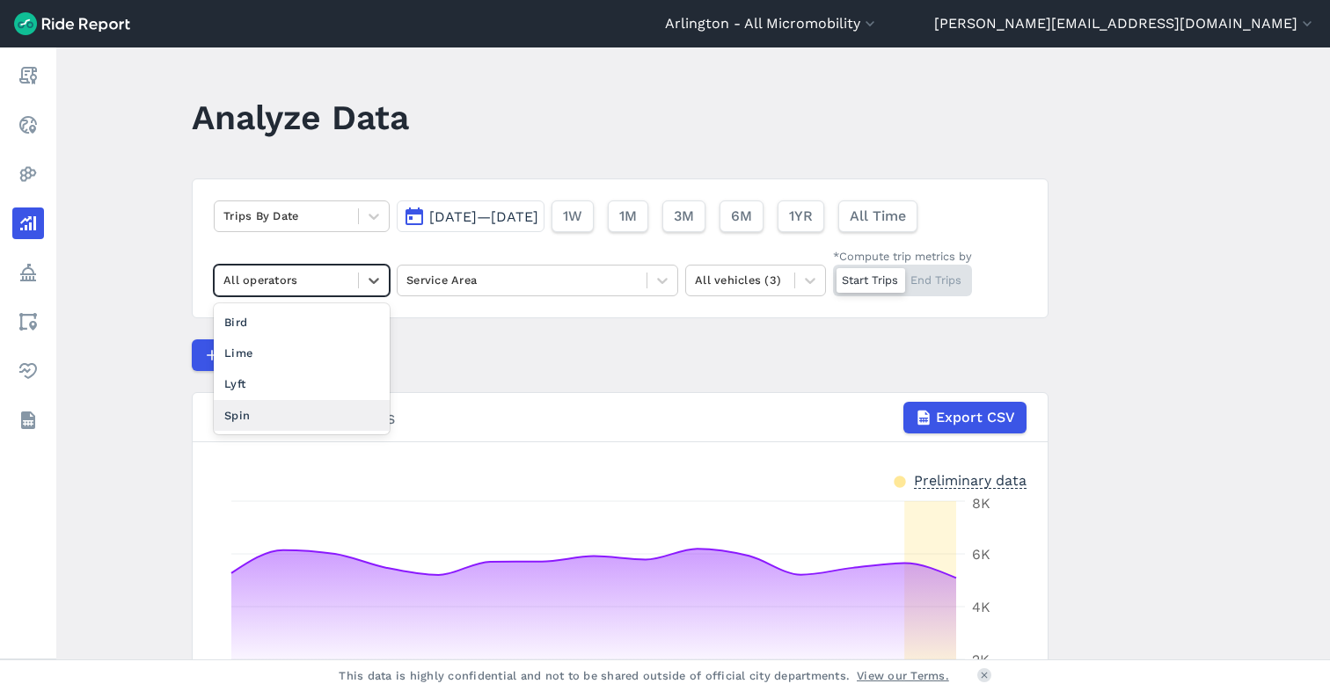
click at [305, 410] on div "Spin" at bounding box center [302, 415] width 176 height 31
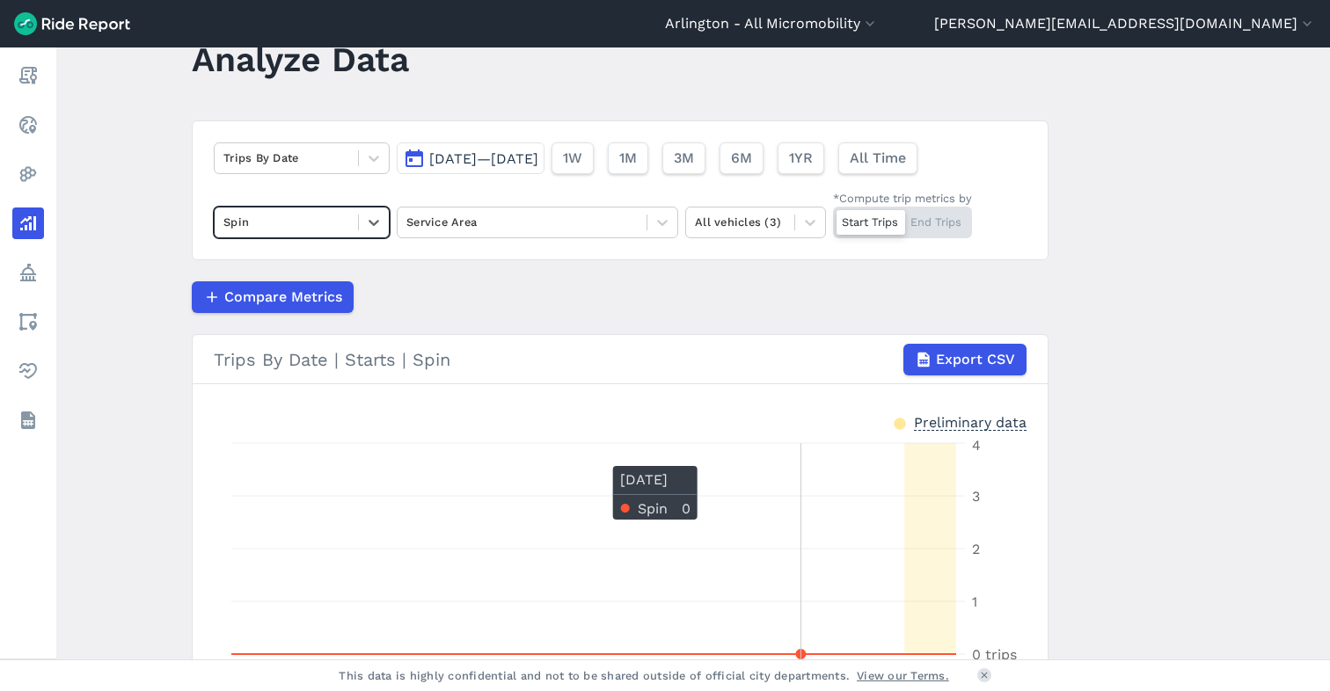
scroll to position [28, 0]
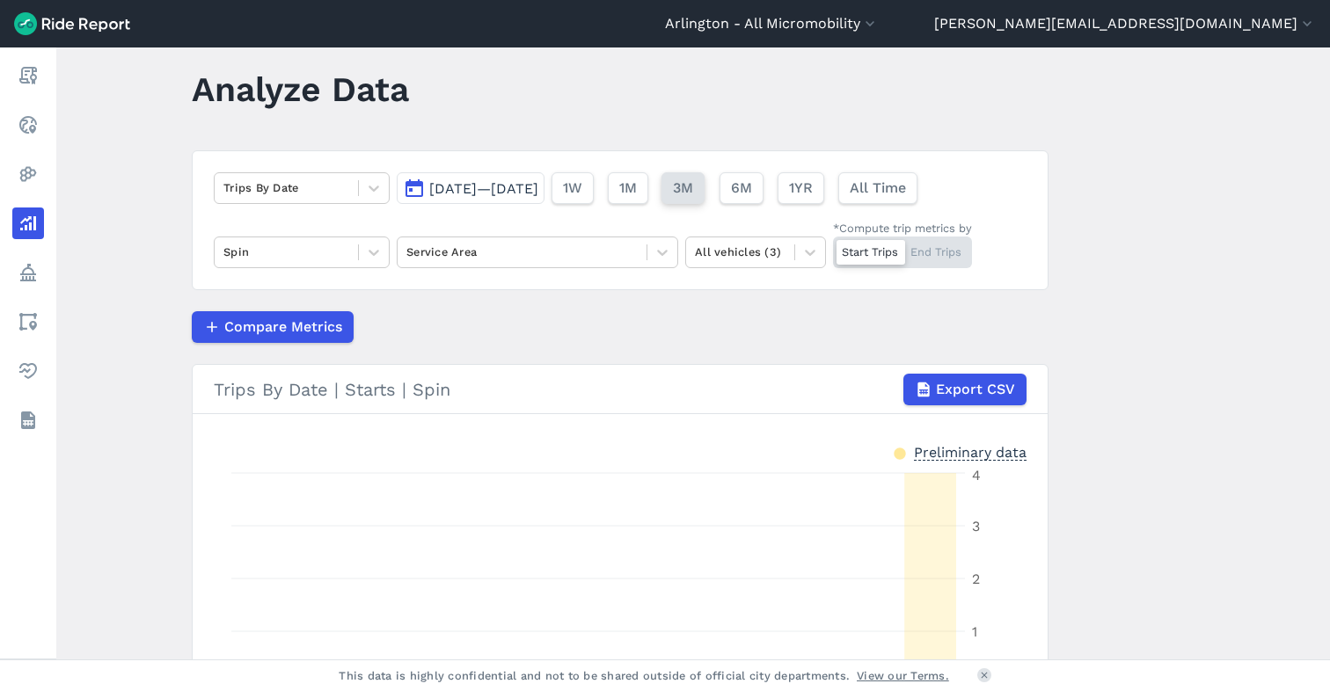
click at [693, 191] on span "3M" at bounding box center [683, 188] width 20 height 21
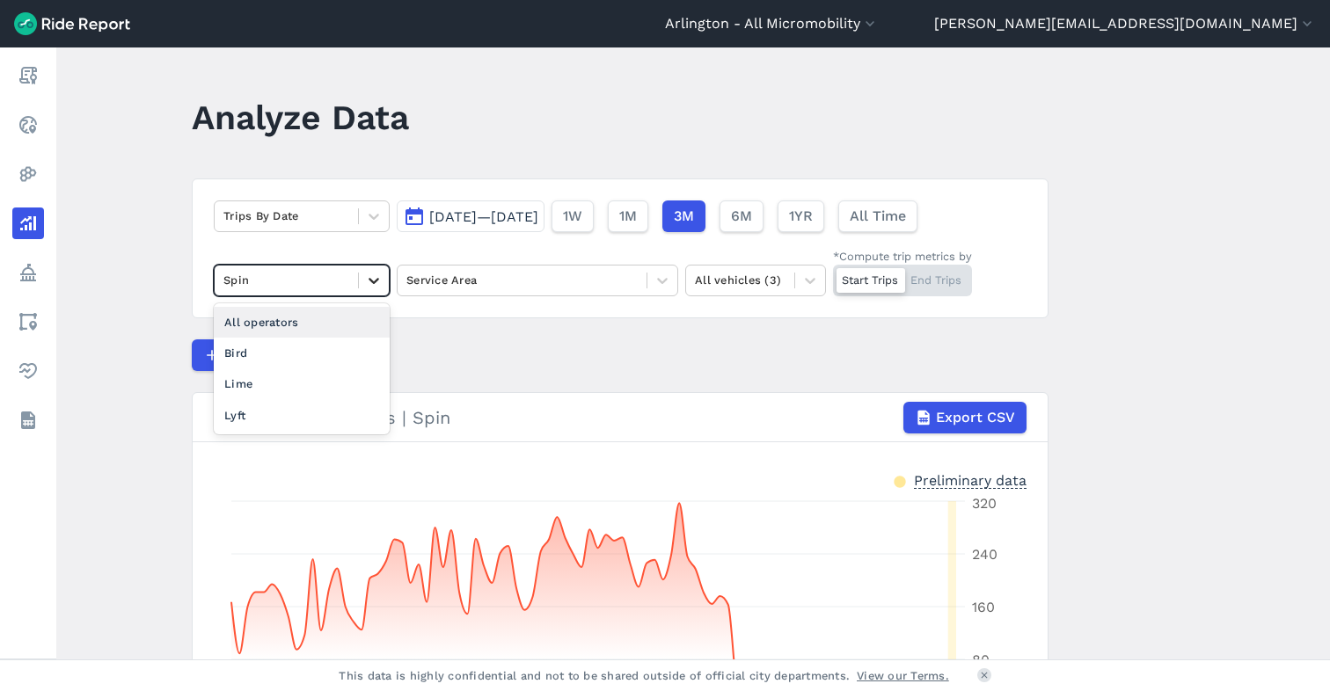
click at [369, 282] on icon at bounding box center [374, 281] width 11 height 6
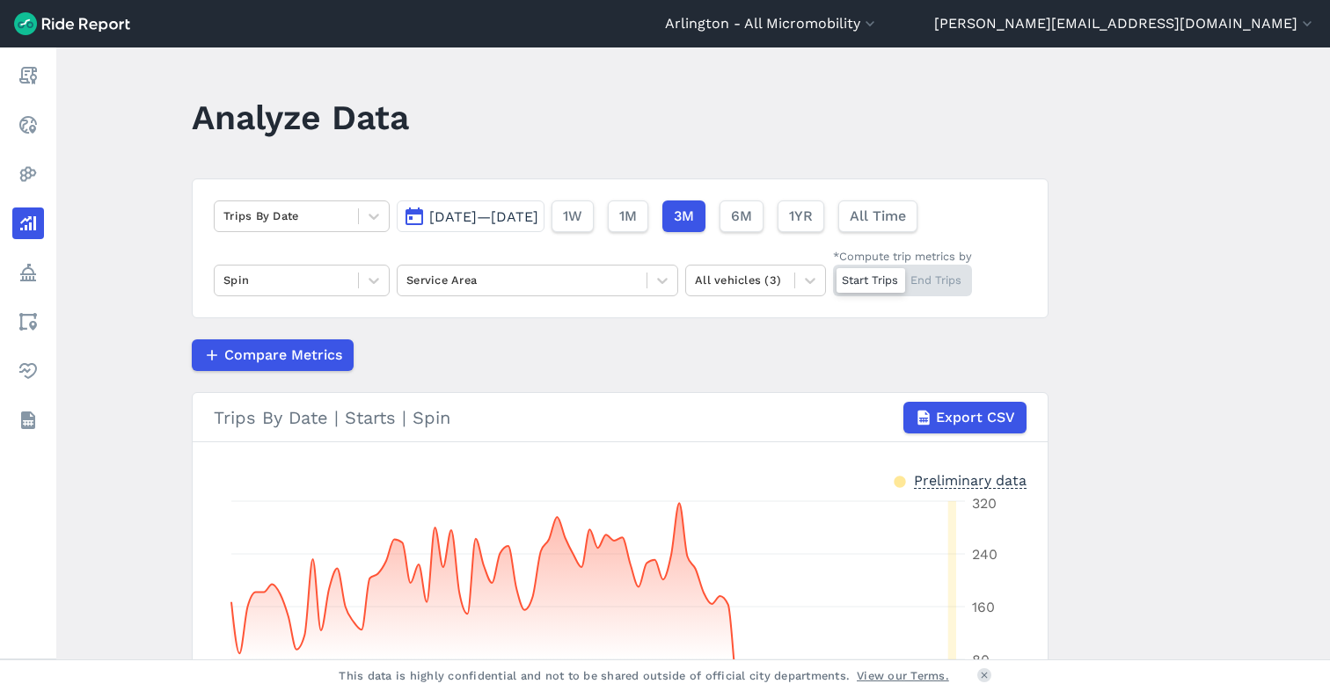
click at [508, 340] on div "Compare Metrics" at bounding box center [620, 356] width 857 height 32
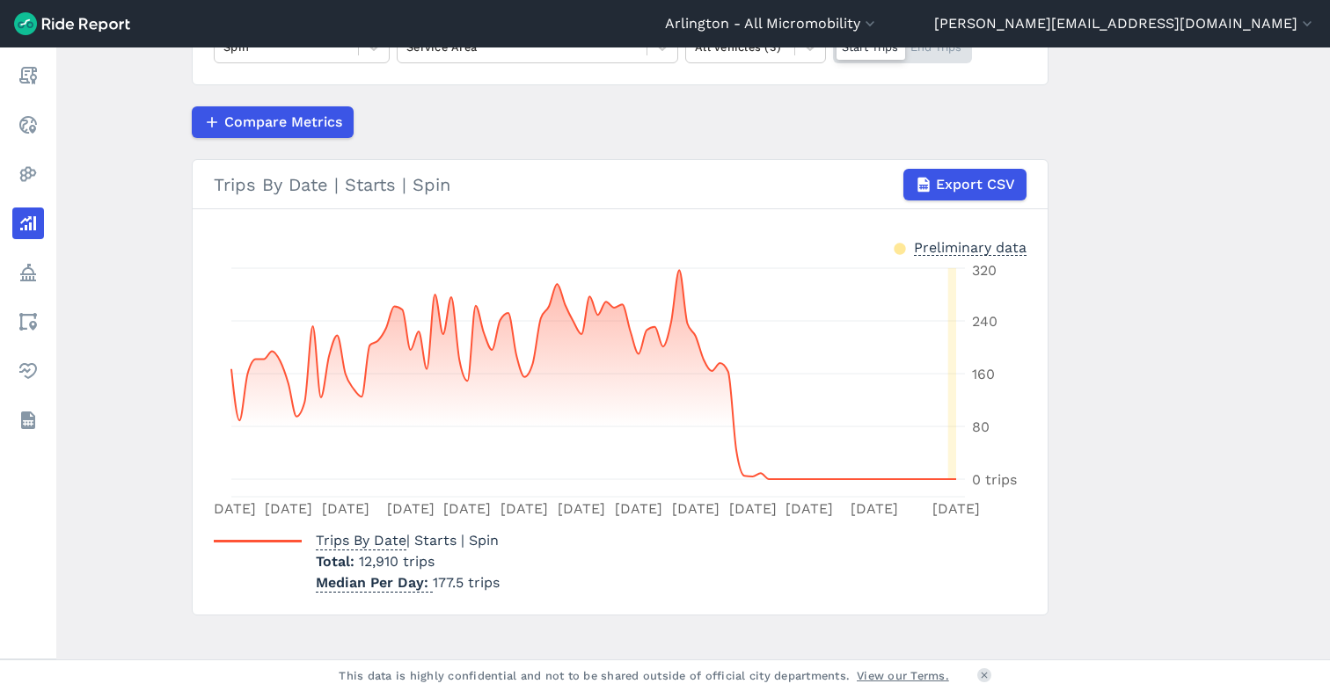
scroll to position [252, 0]
